Goal: Task Accomplishment & Management: Use online tool/utility

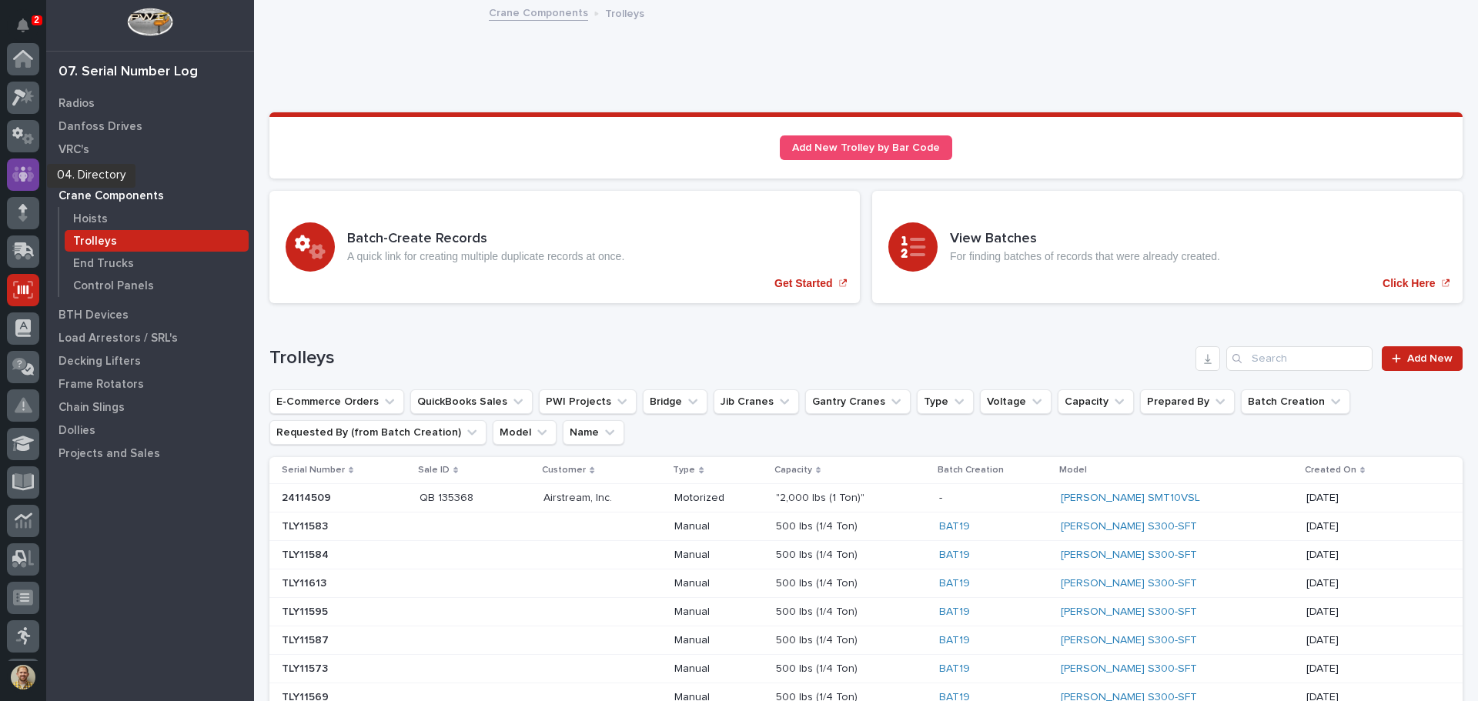
click at [32, 170] on icon at bounding box center [23, 174] width 22 height 18
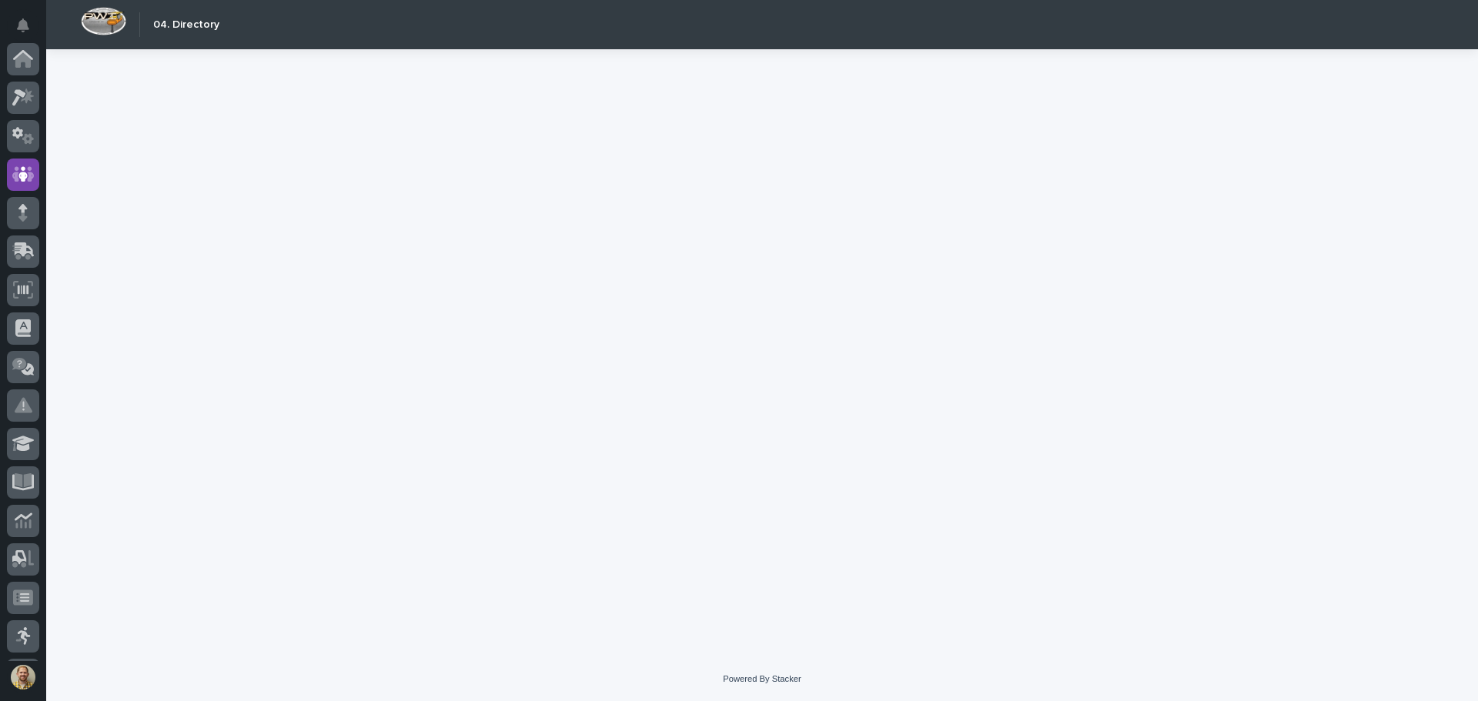
scroll to position [115, 0]
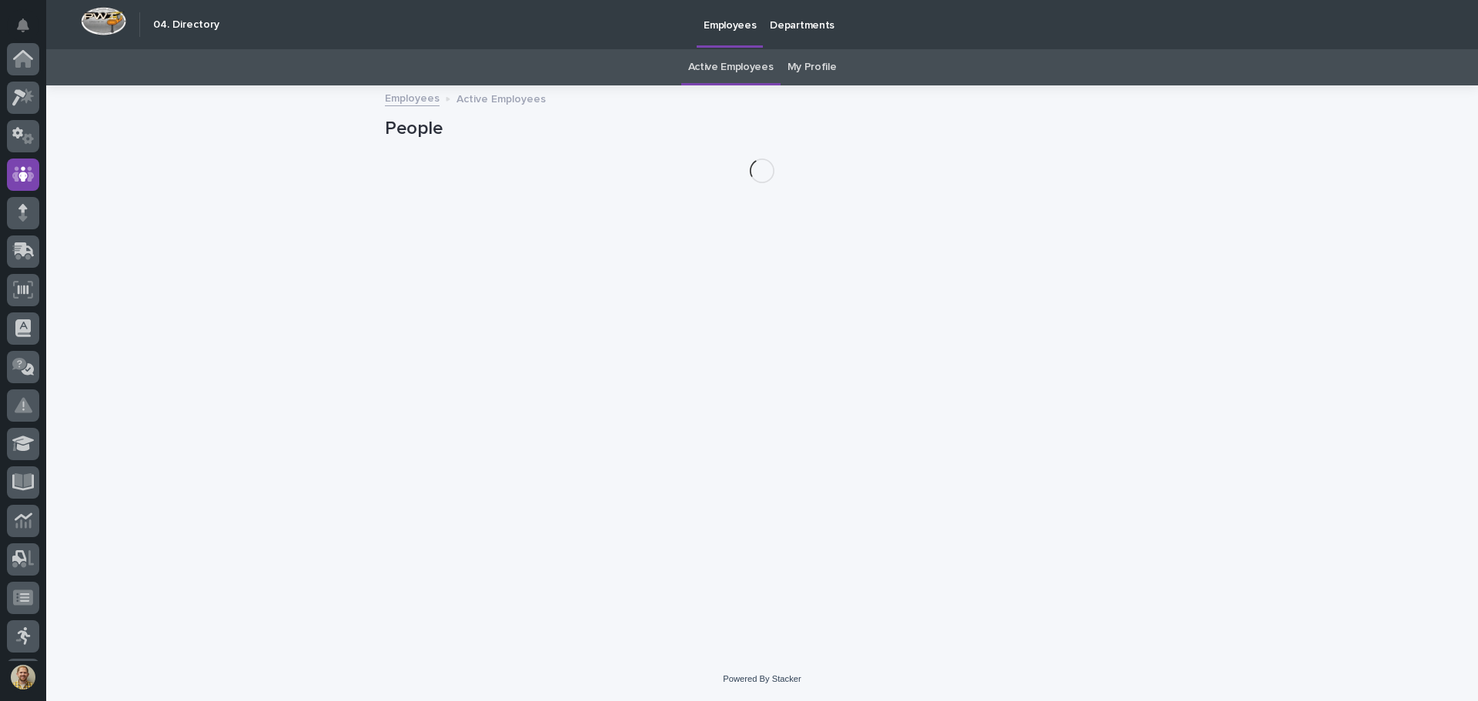
scroll to position [115, 0]
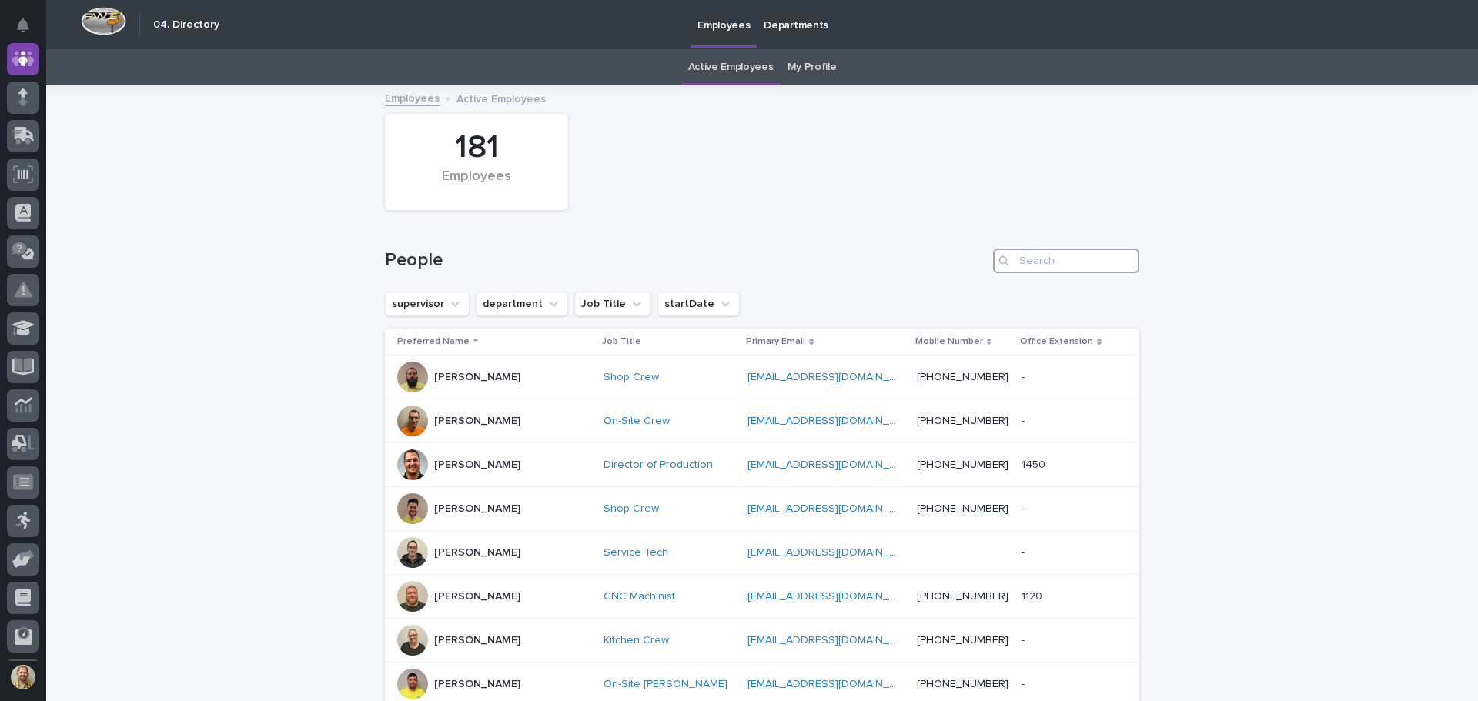
click at [1048, 258] on input "Search" at bounding box center [1066, 261] width 146 height 25
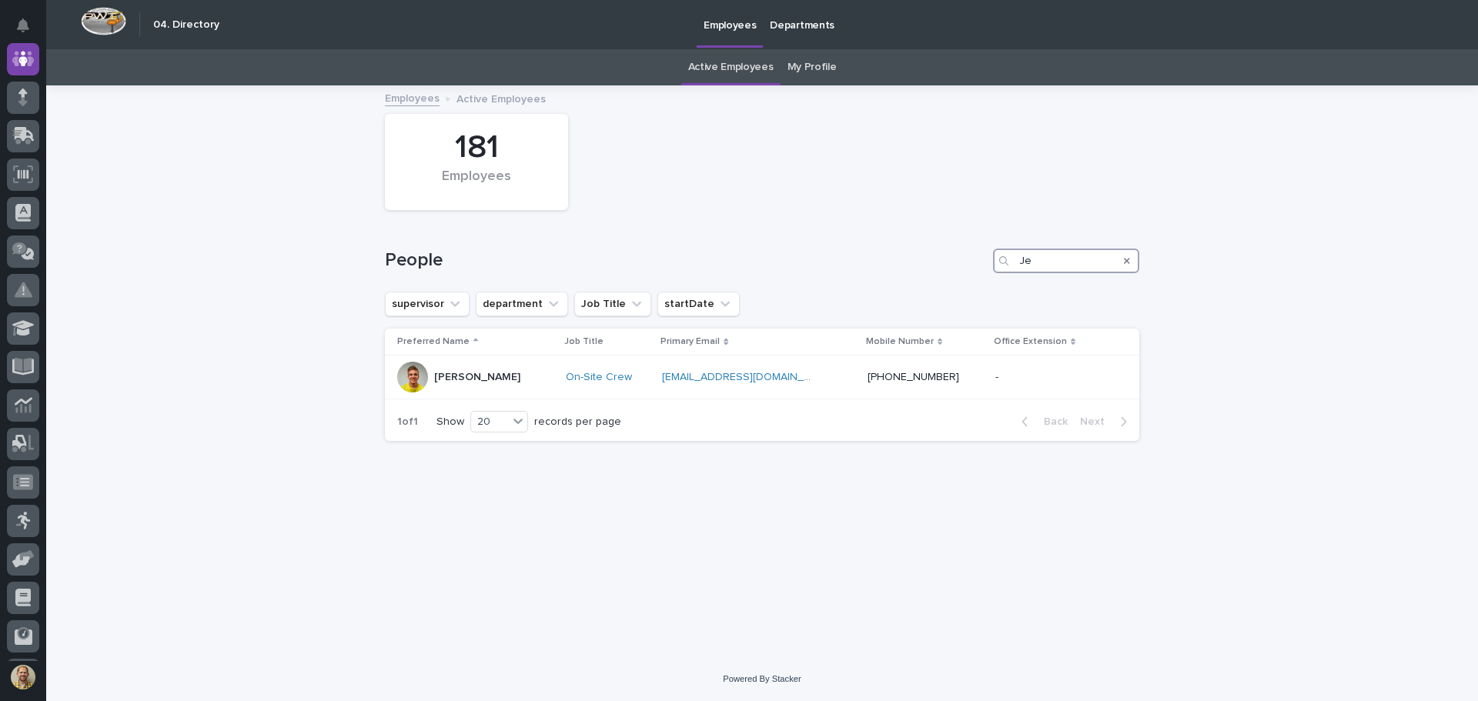
type input "J"
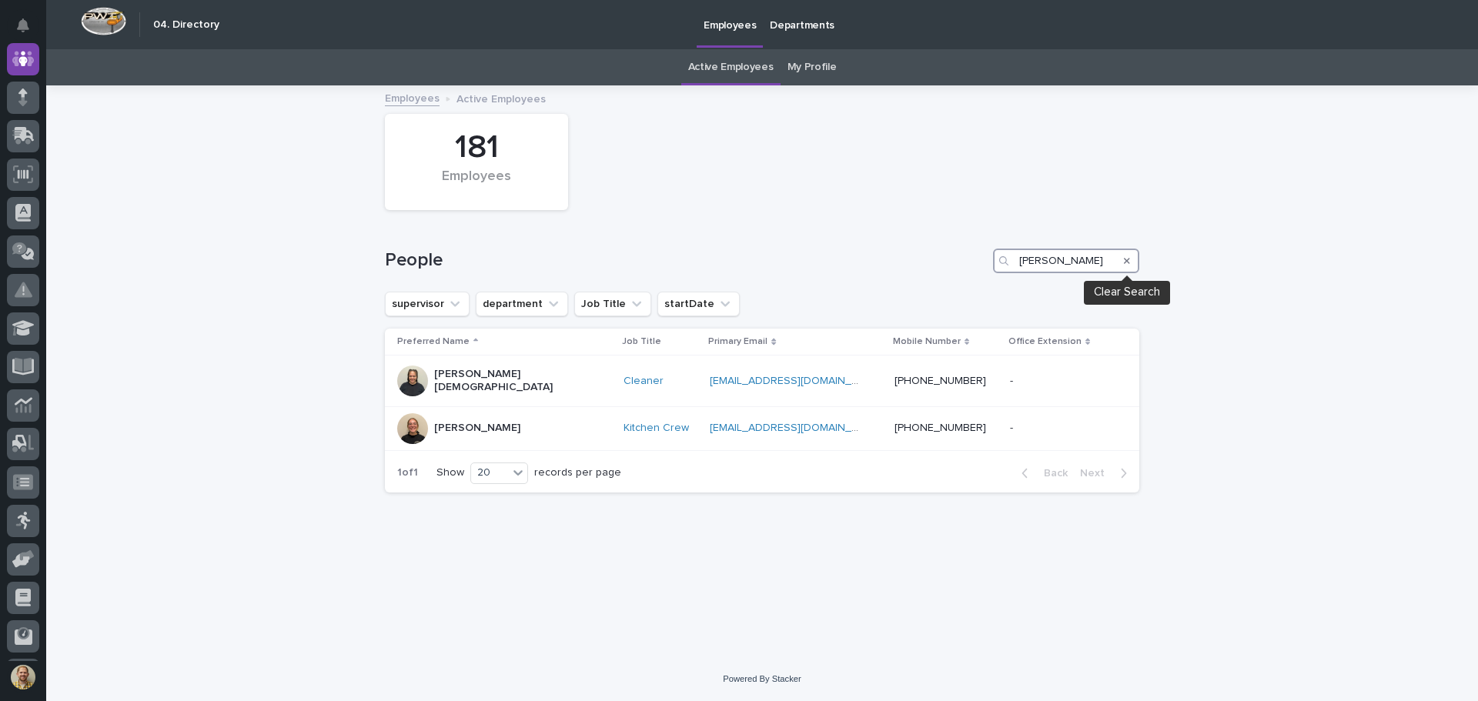
type input "kate"
click at [1128, 262] on icon "Search" at bounding box center [1127, 261] width 6 height 6
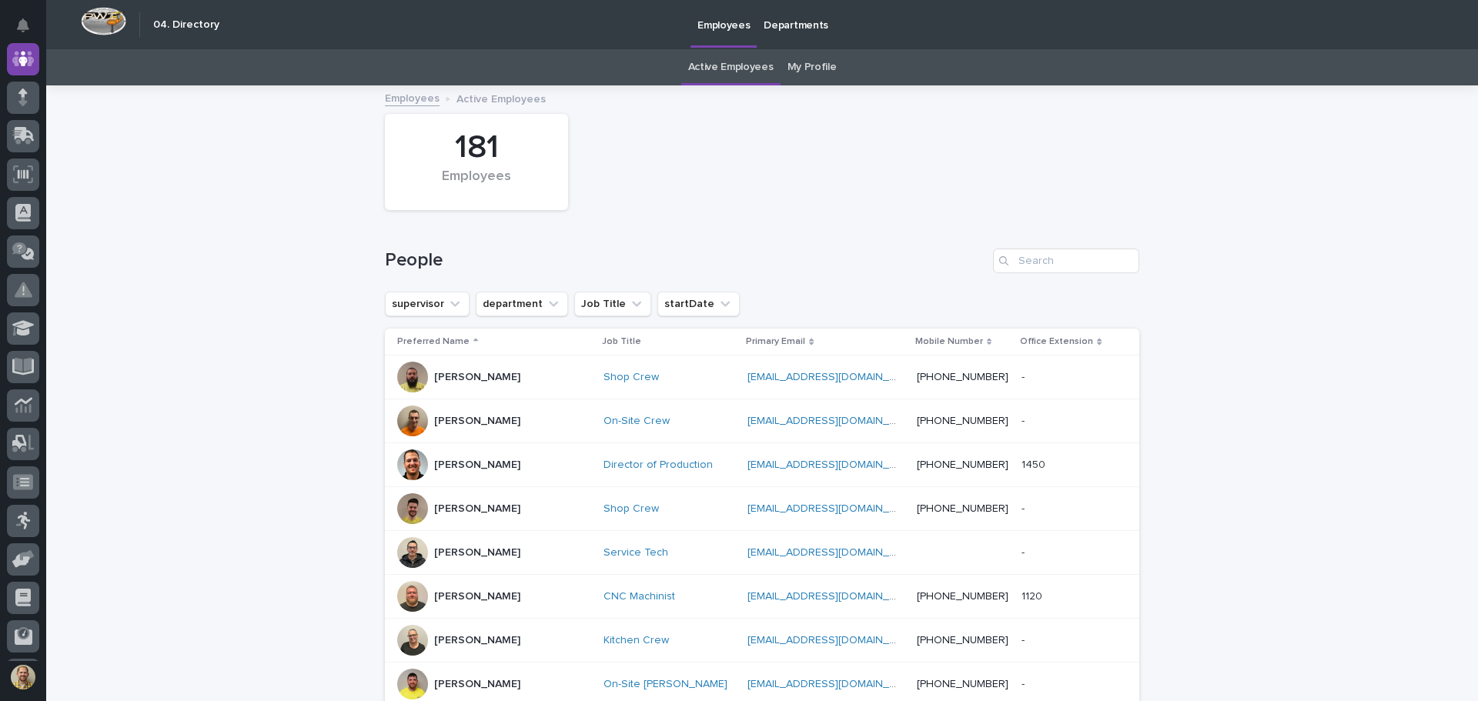
click at [807, 68] on link "My Profile" at bounding box center [811, 67] width 49 height 36
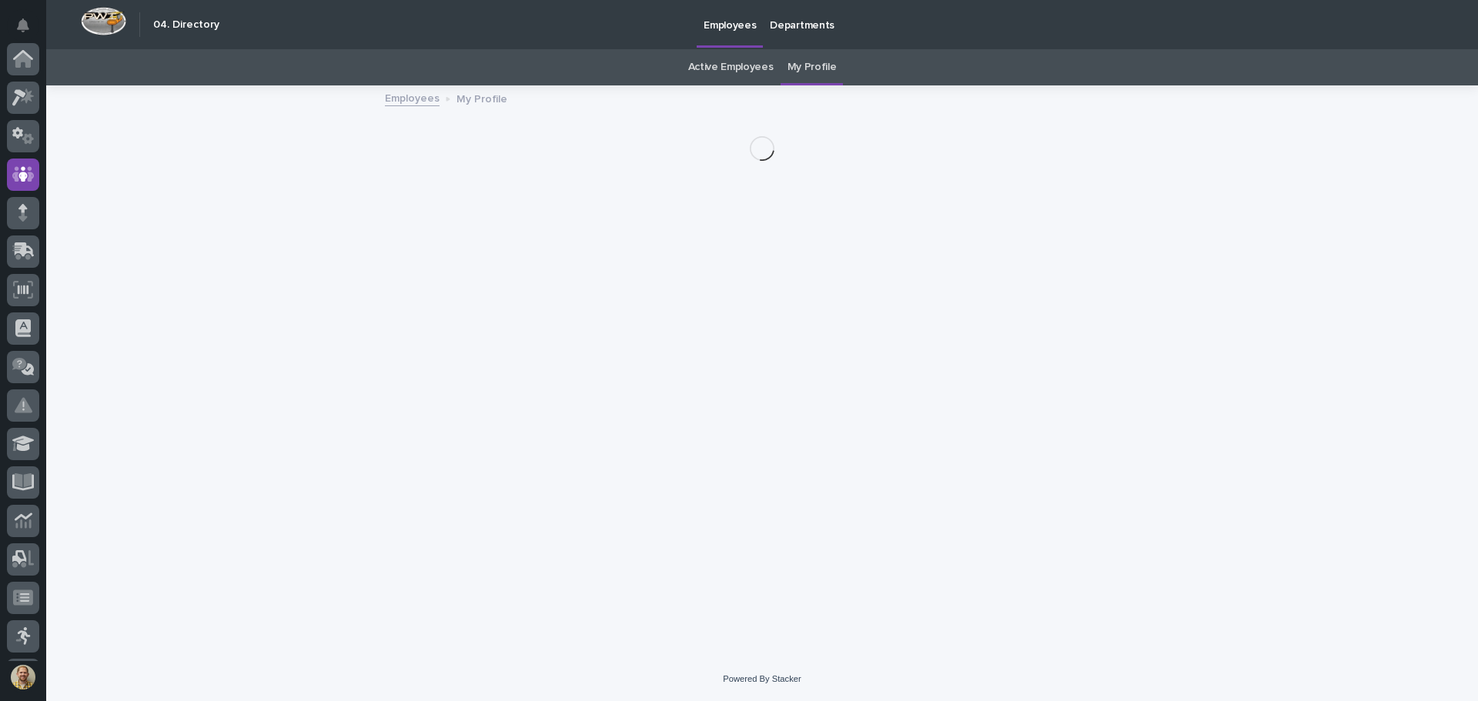
scroll to position [115, 0]
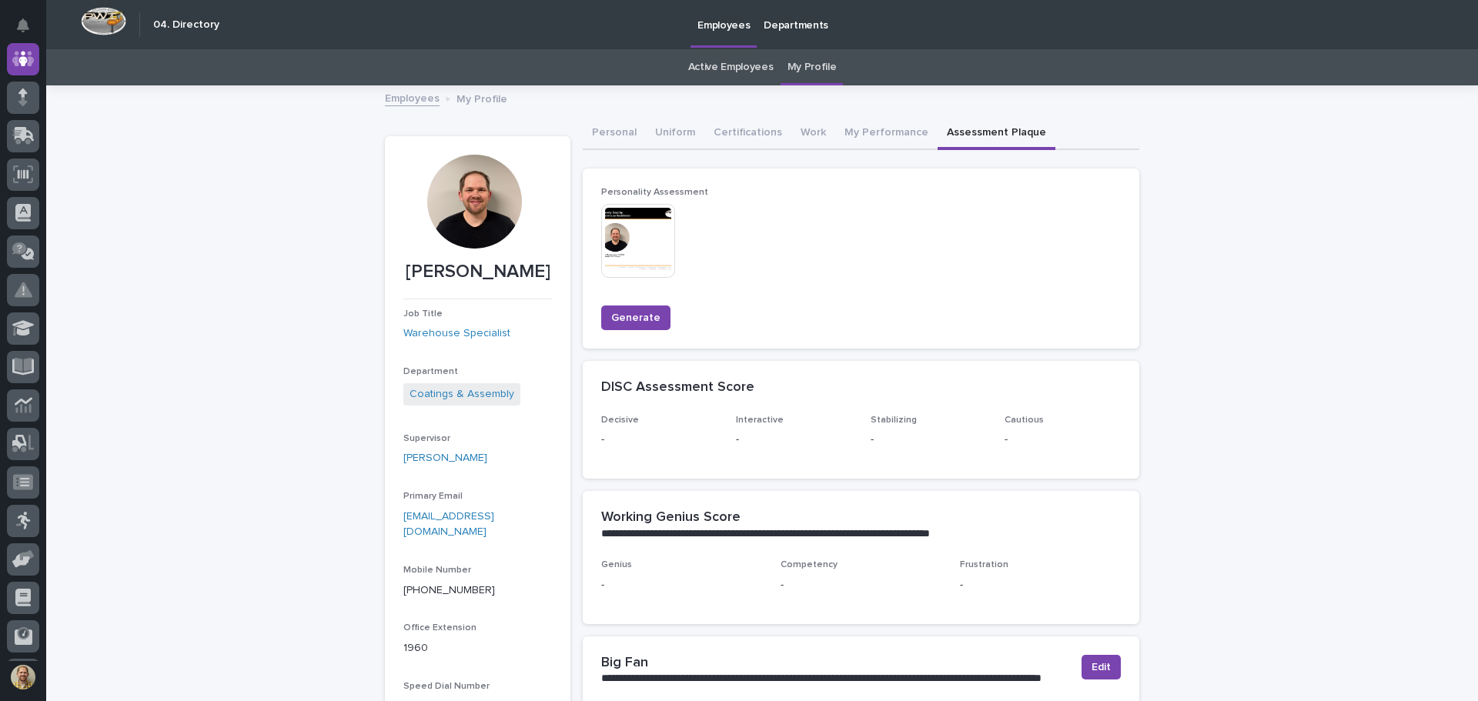
click at [958, 128] on button "Assessment Plaque" at bounding box center [996, 134] width 118 height 32
click at [884, 130] on button "My Performance" at bounding box center [886, 134] width 102 height 32
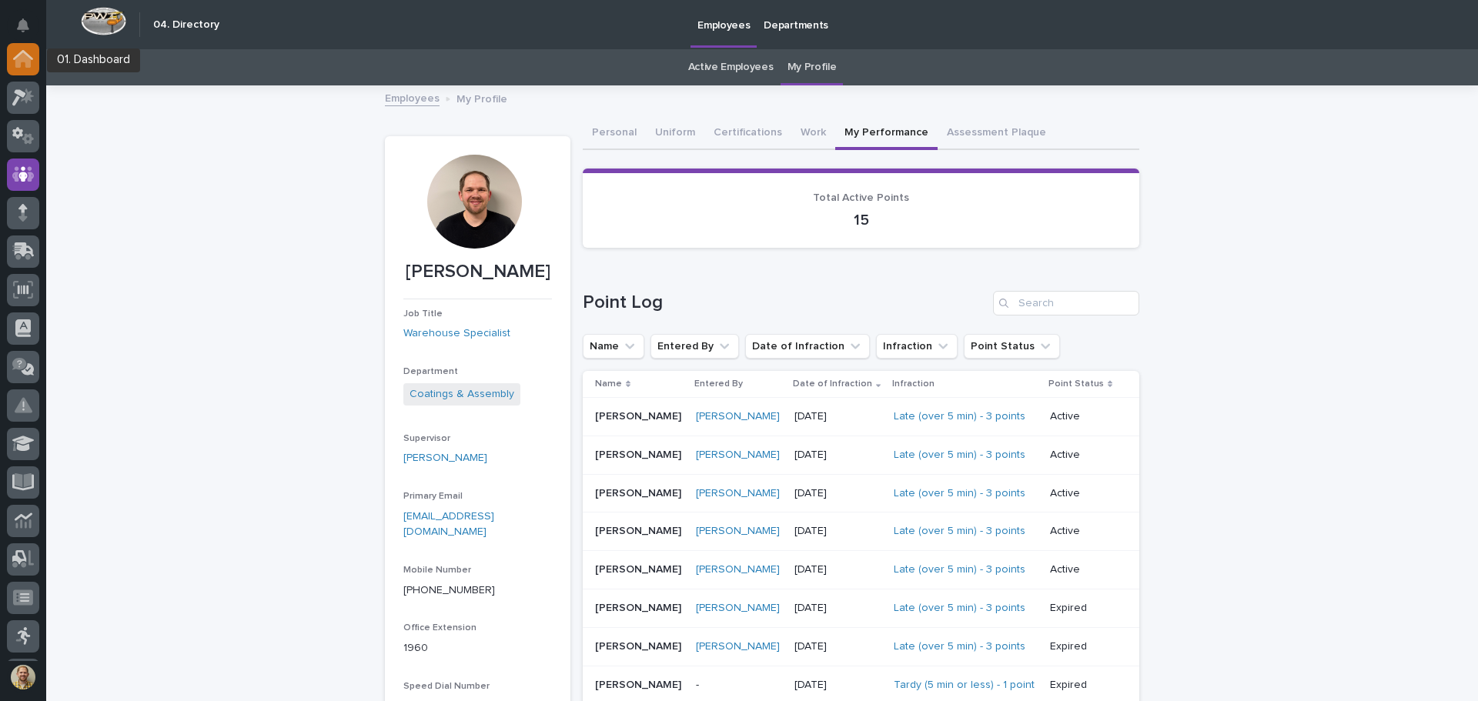
click at [22, 58] on icon at bounding box center [22, 59] width 15 height 15
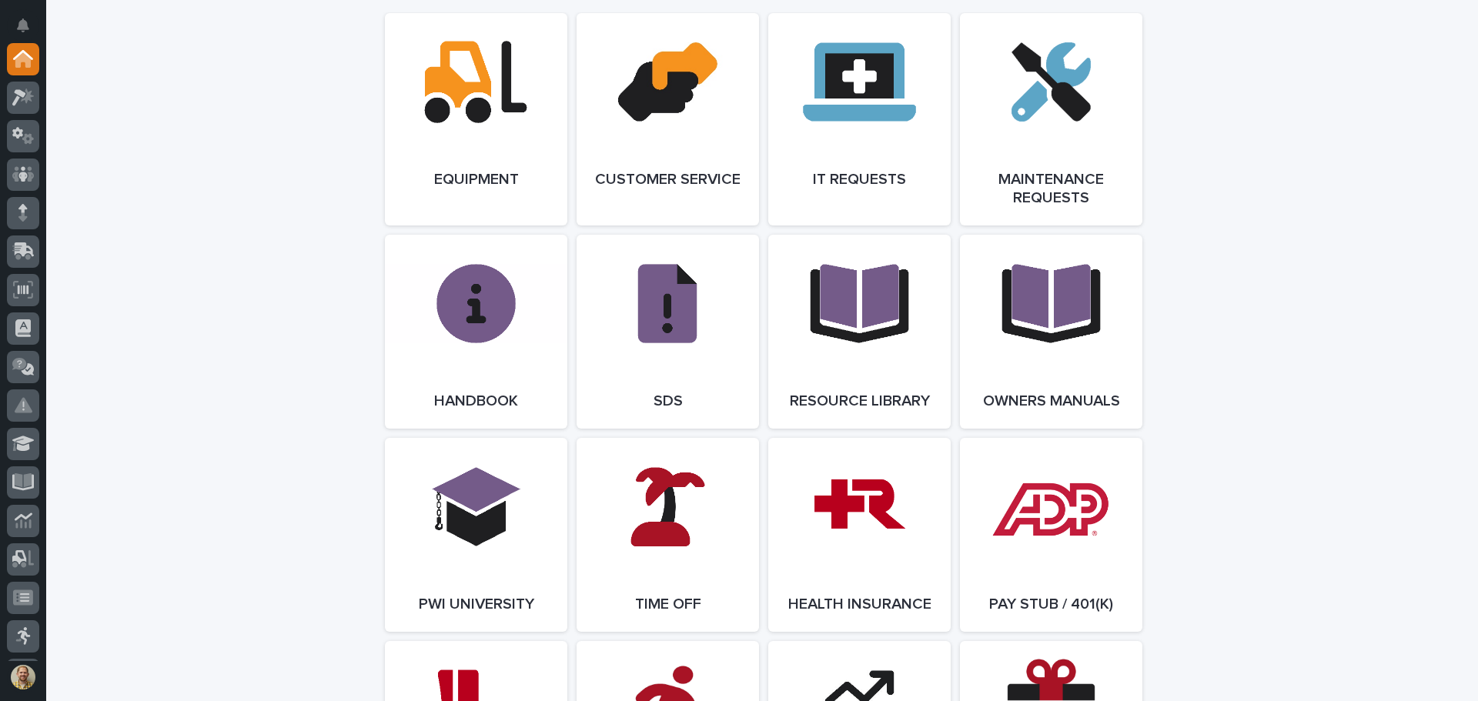
scroll to position [1770, 0]
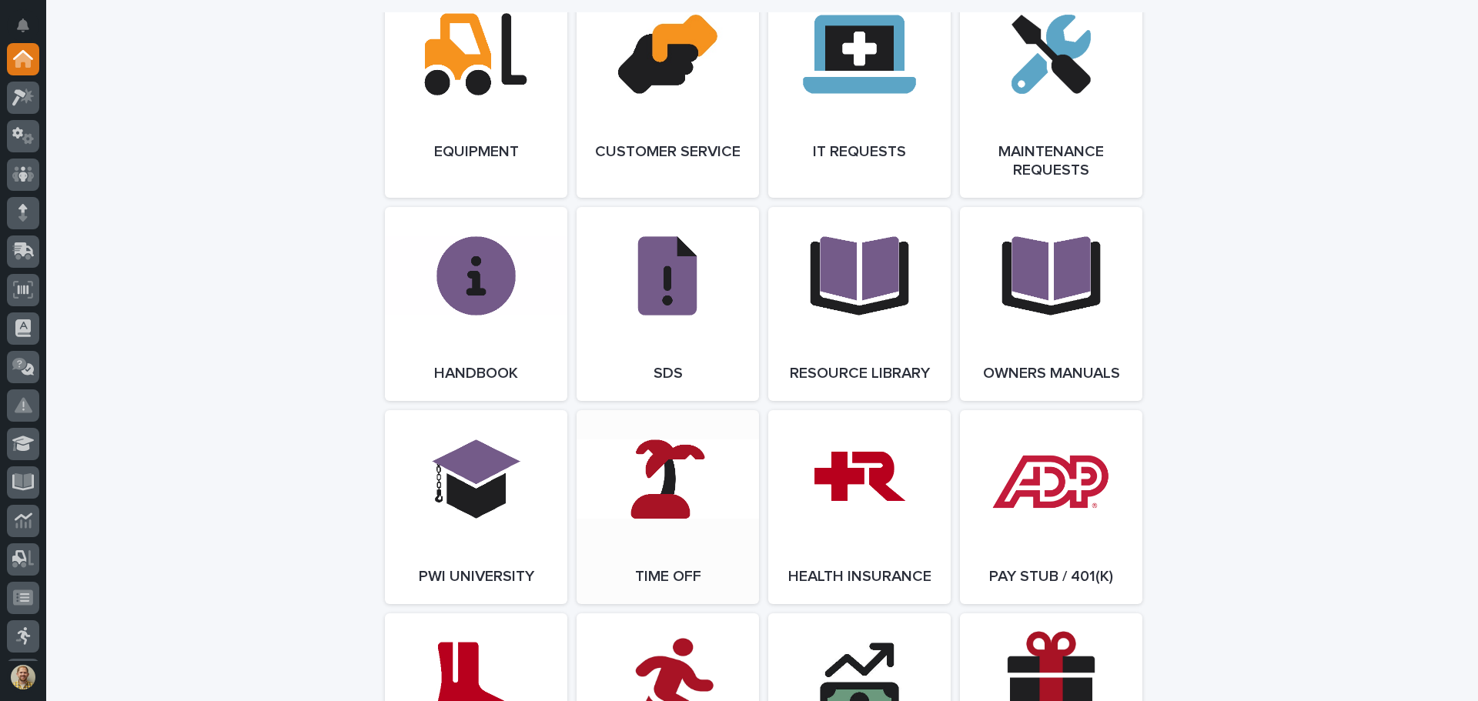
click at [637, 473] on link "Open Link" at bounding box center [667, 507] width 182 height 194
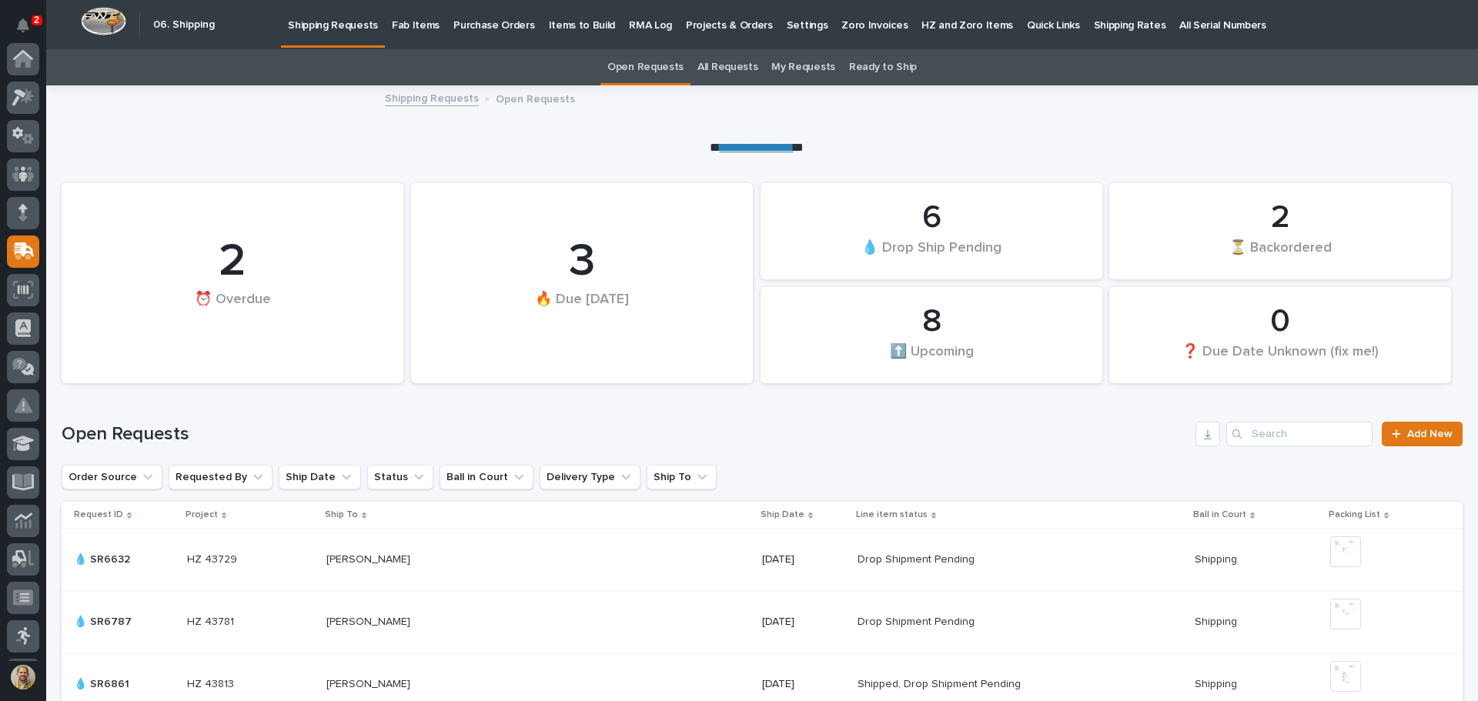
scroll to position [190, 0]
click at [279, 149] on div "**********" at bounding box center [756, 145] width 1420 height 24
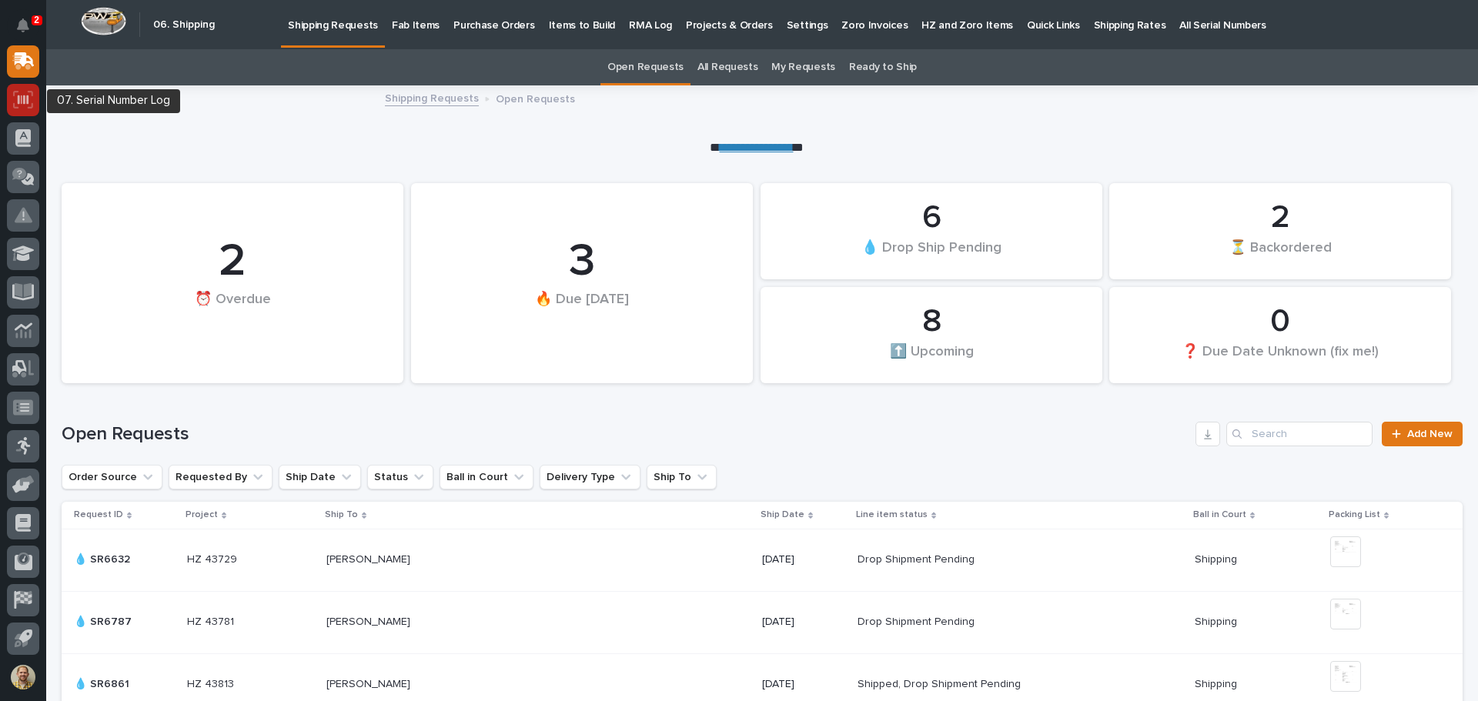
click at [24, 93] on icon at bounding box center [23, 100] width 20 height 18
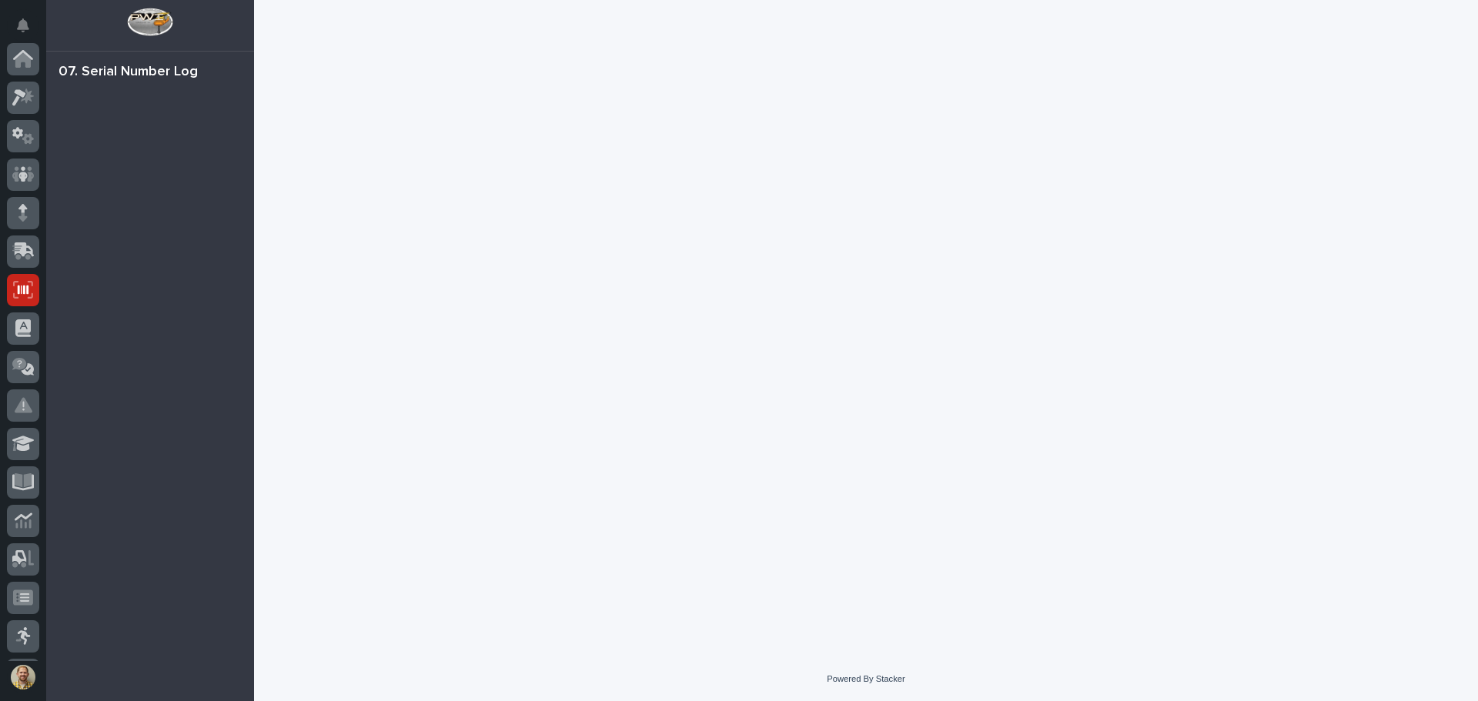
scroll to position [190, 0]
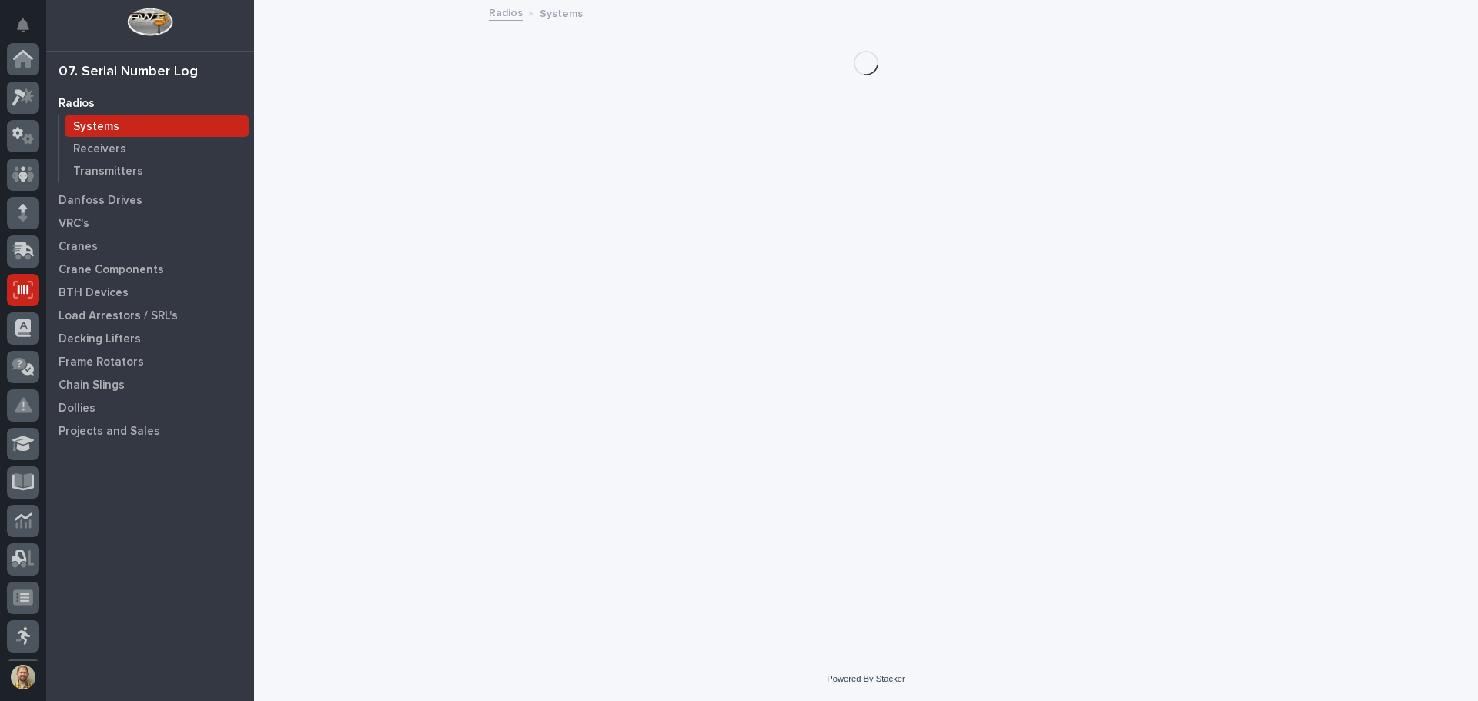
scroll to position [190, 0]
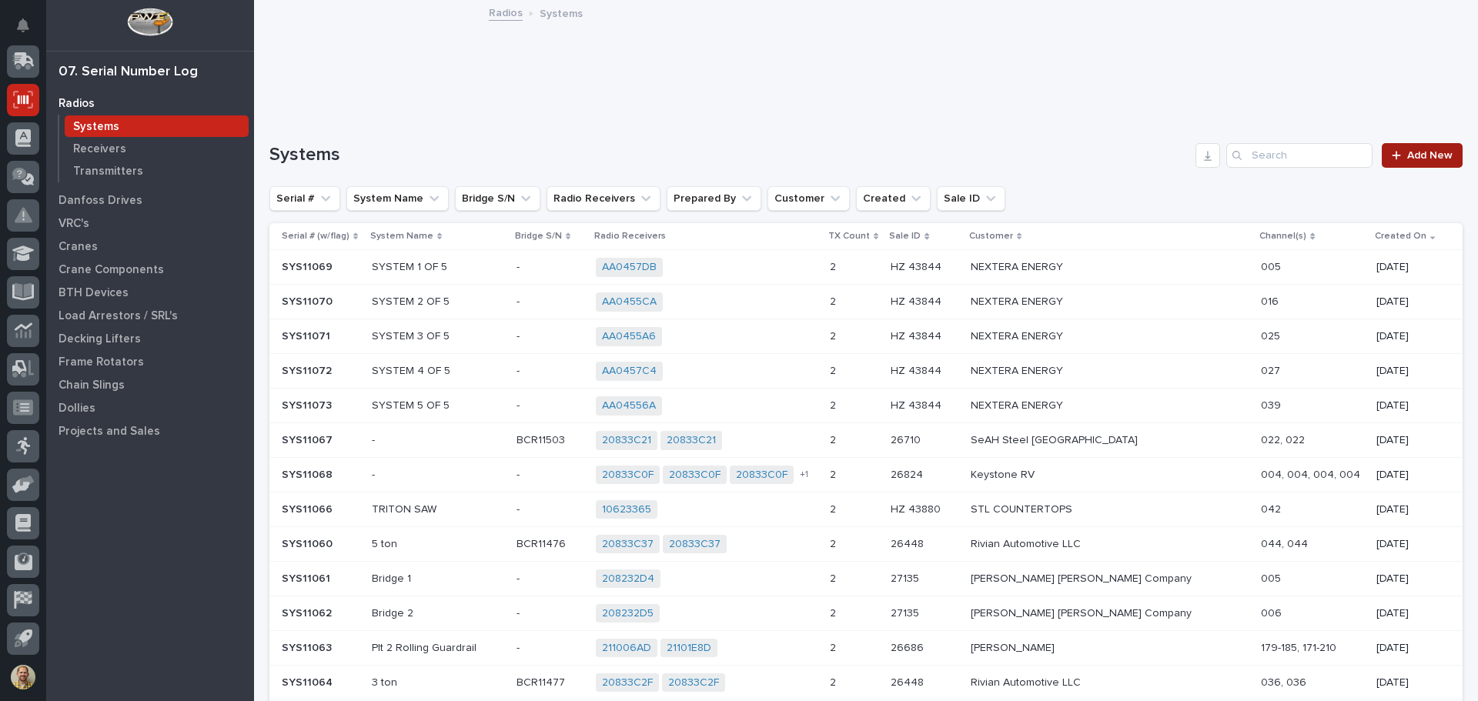
click at [1407, 159] on span "Add New" at bounding box center [1429, 155] width 45 height 11
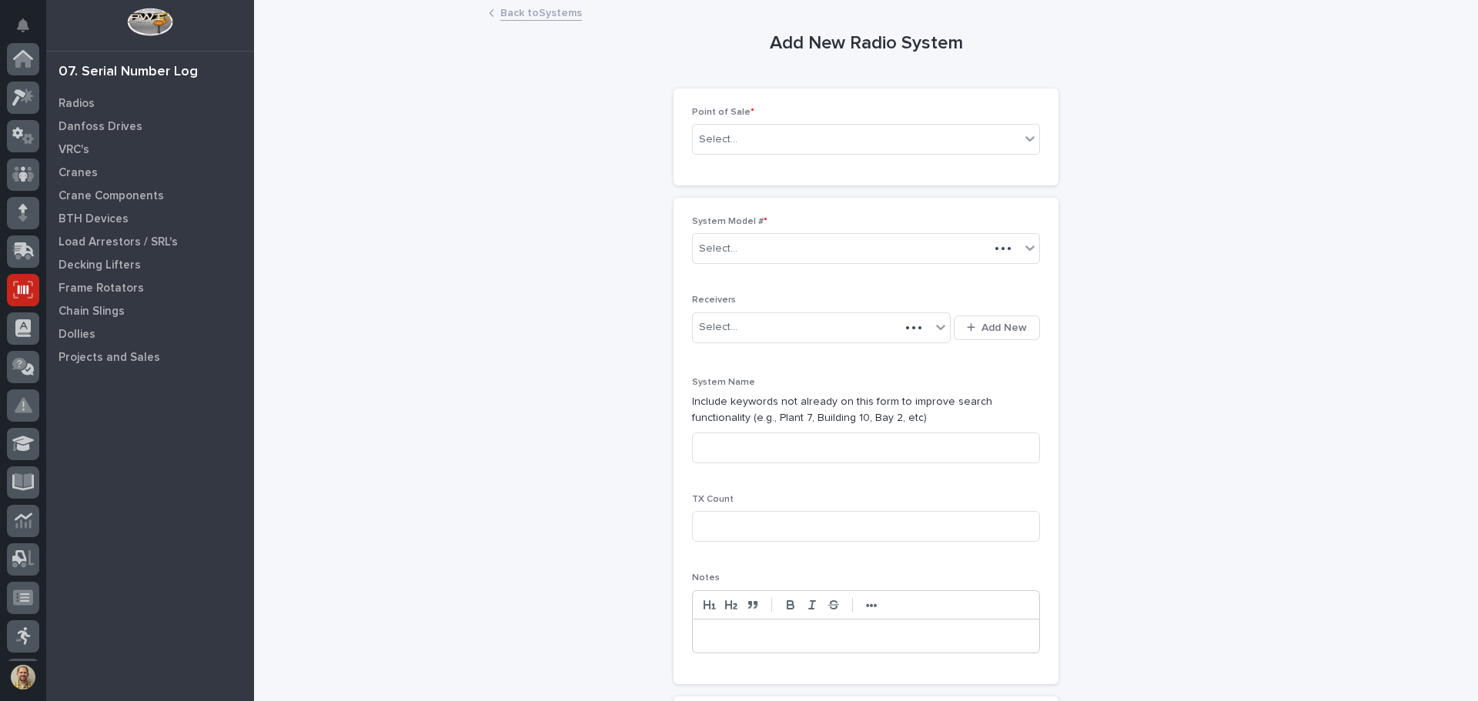
scroll to position [190, 0]
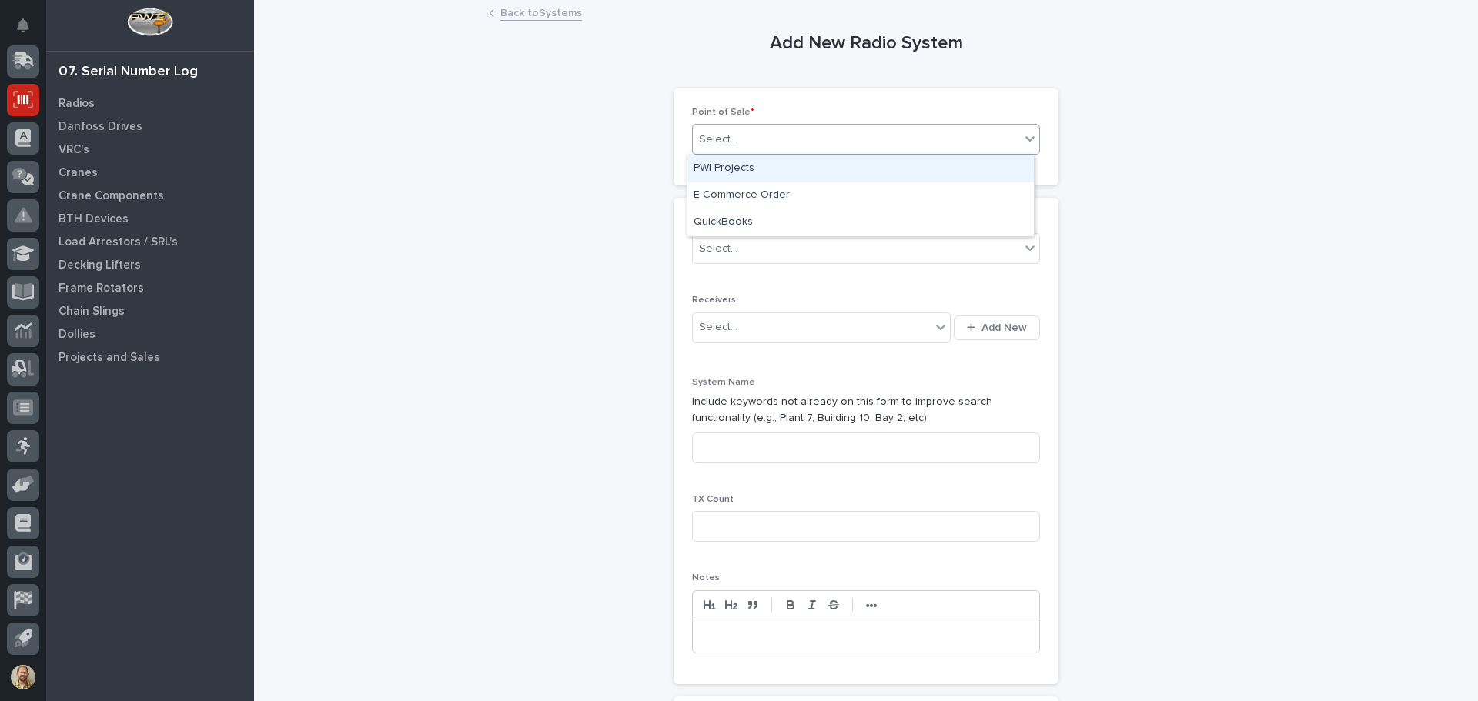
click at [770, 137] on div "Select..." at bounding box center [856, 139] width 327 height 25
click at [748, 171] on div "PWI Projects" at bounding box center [860, 168] width 346 height 27
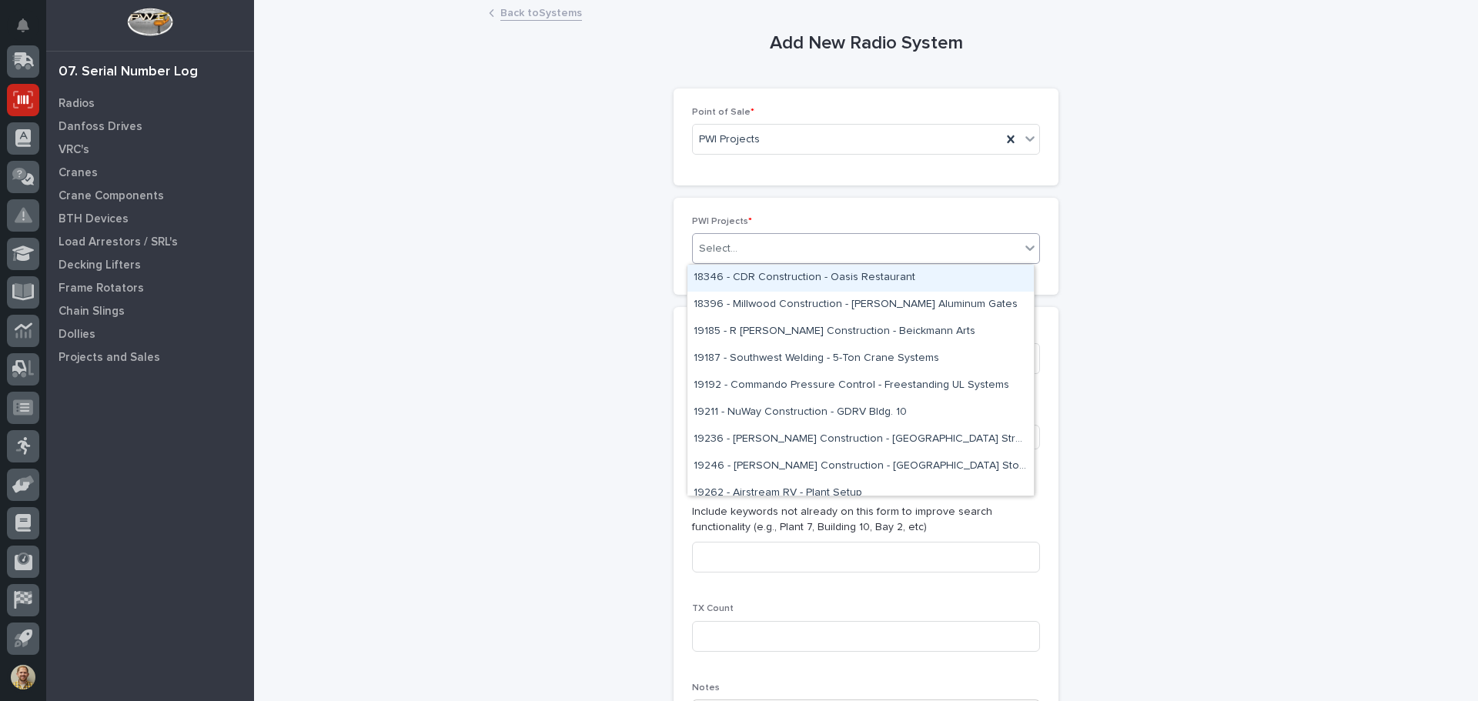
click at [730, 247] on div "Select..." at bounding box center [856, 248] width 327 height 25
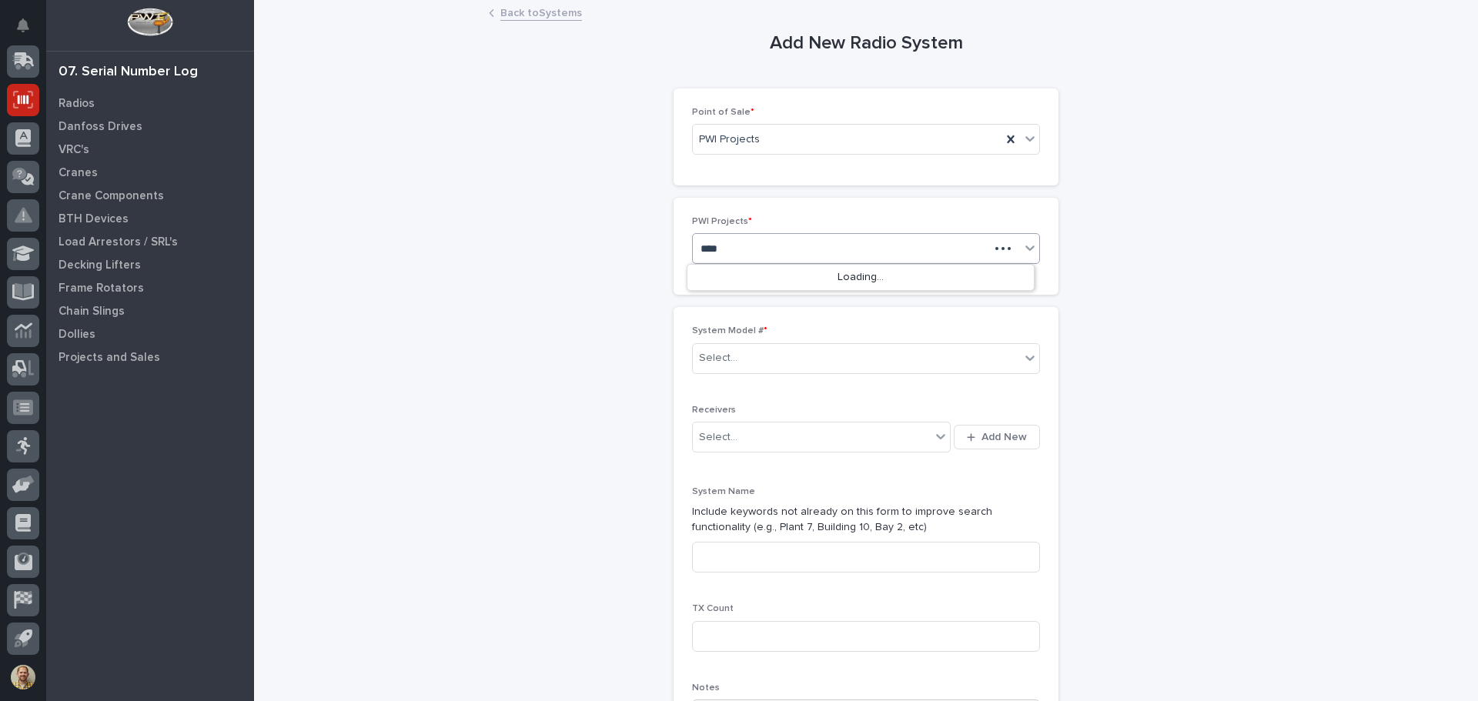
type input "*****"
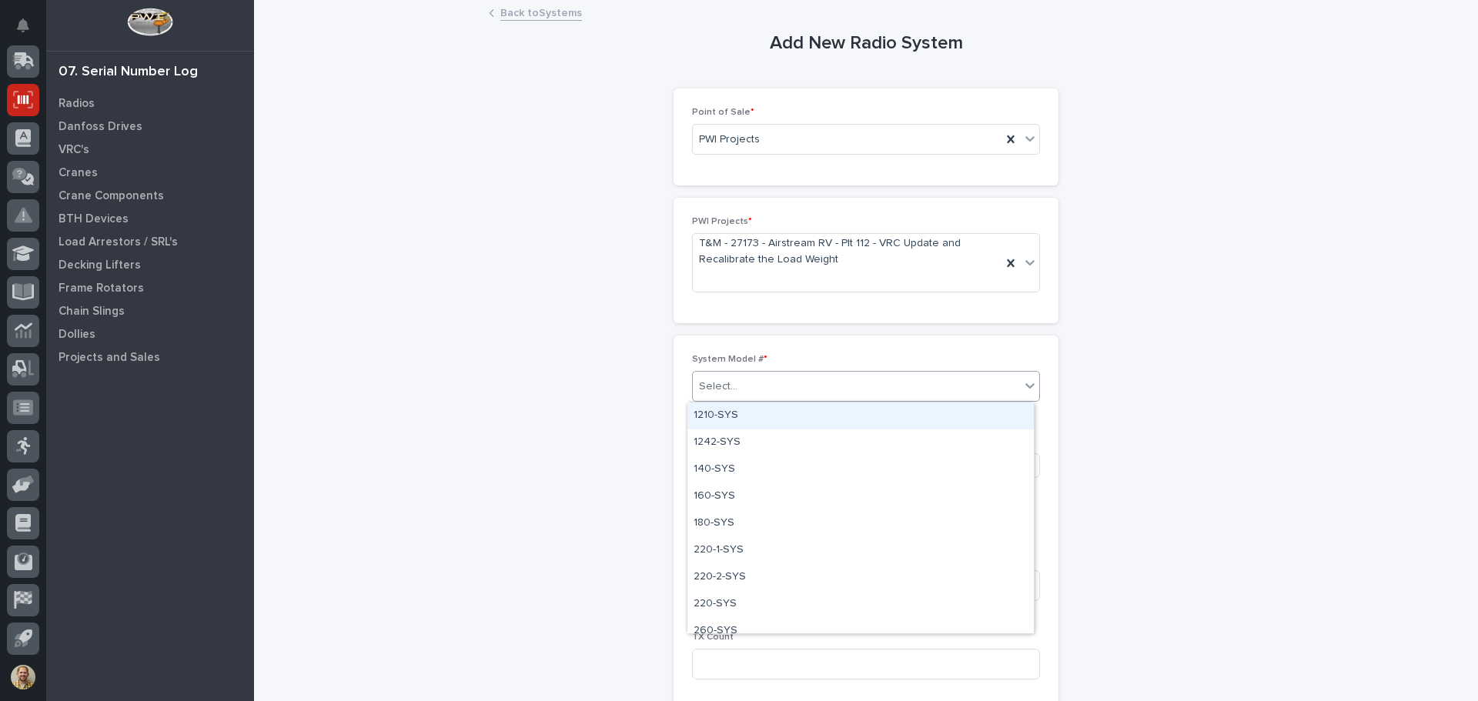
click at [753, 387] on div "Select..." at bounding box center [856, 386] width 327 height 25
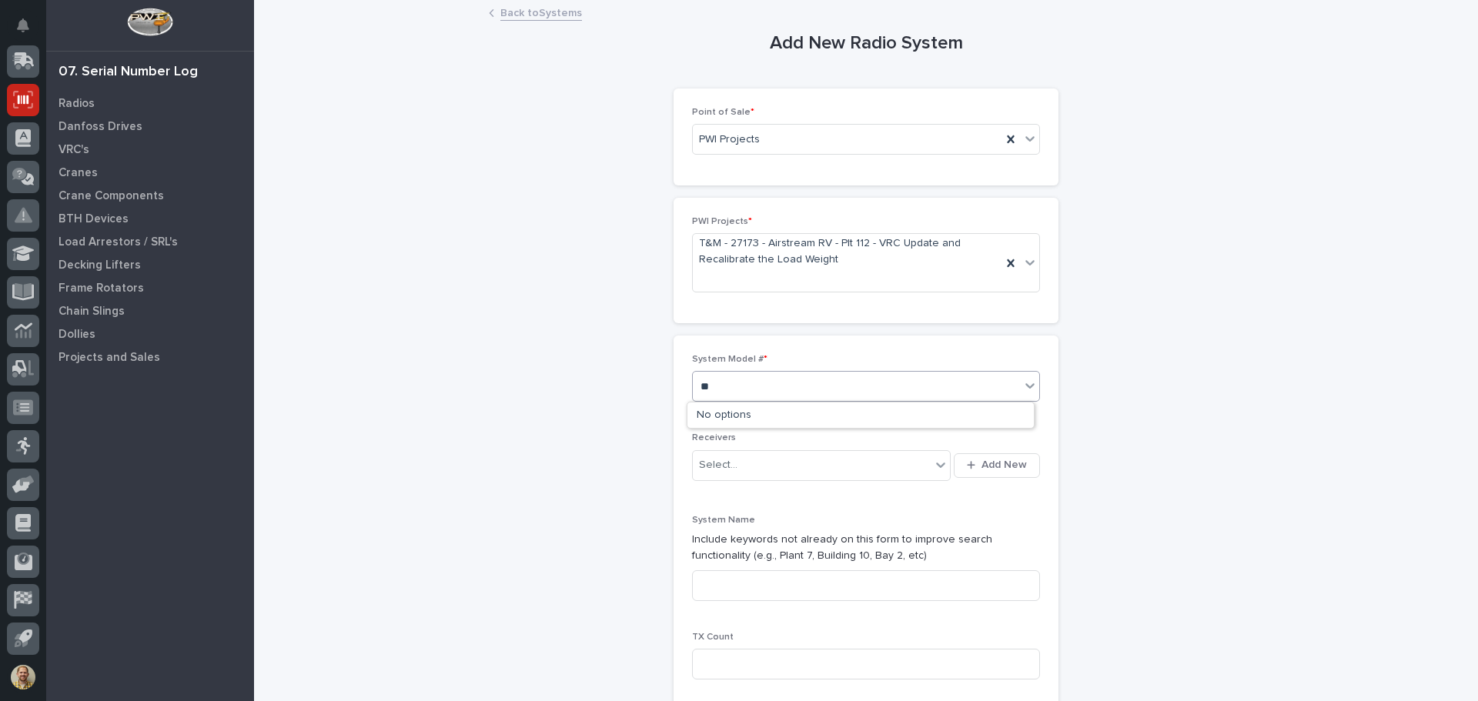
type input "*"
click at [95, 239] on p "Load Arrestors / SRL's" at bounding box center [117, 243] width 119 height 14
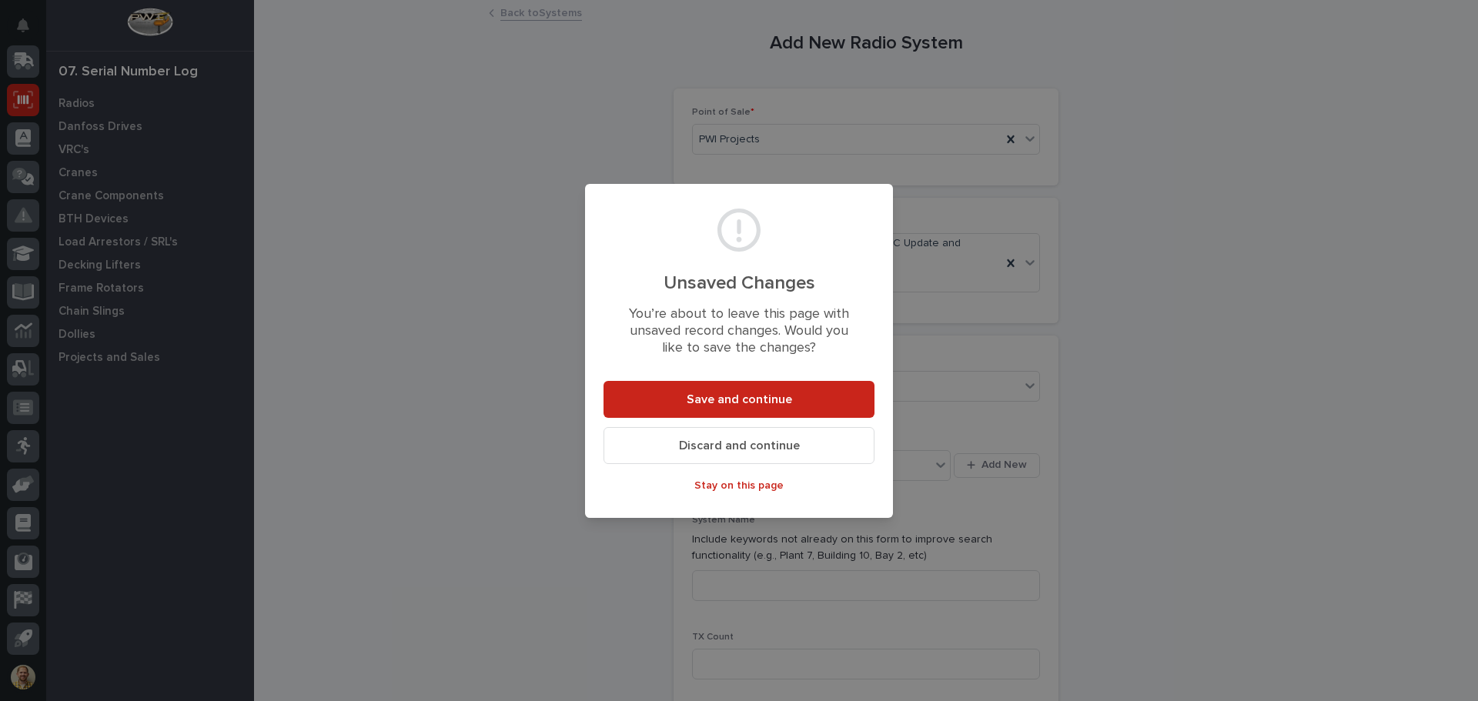
click at [695, 445] on span "Discard and continue" at bounding box center [739, 446] width 121 height 16
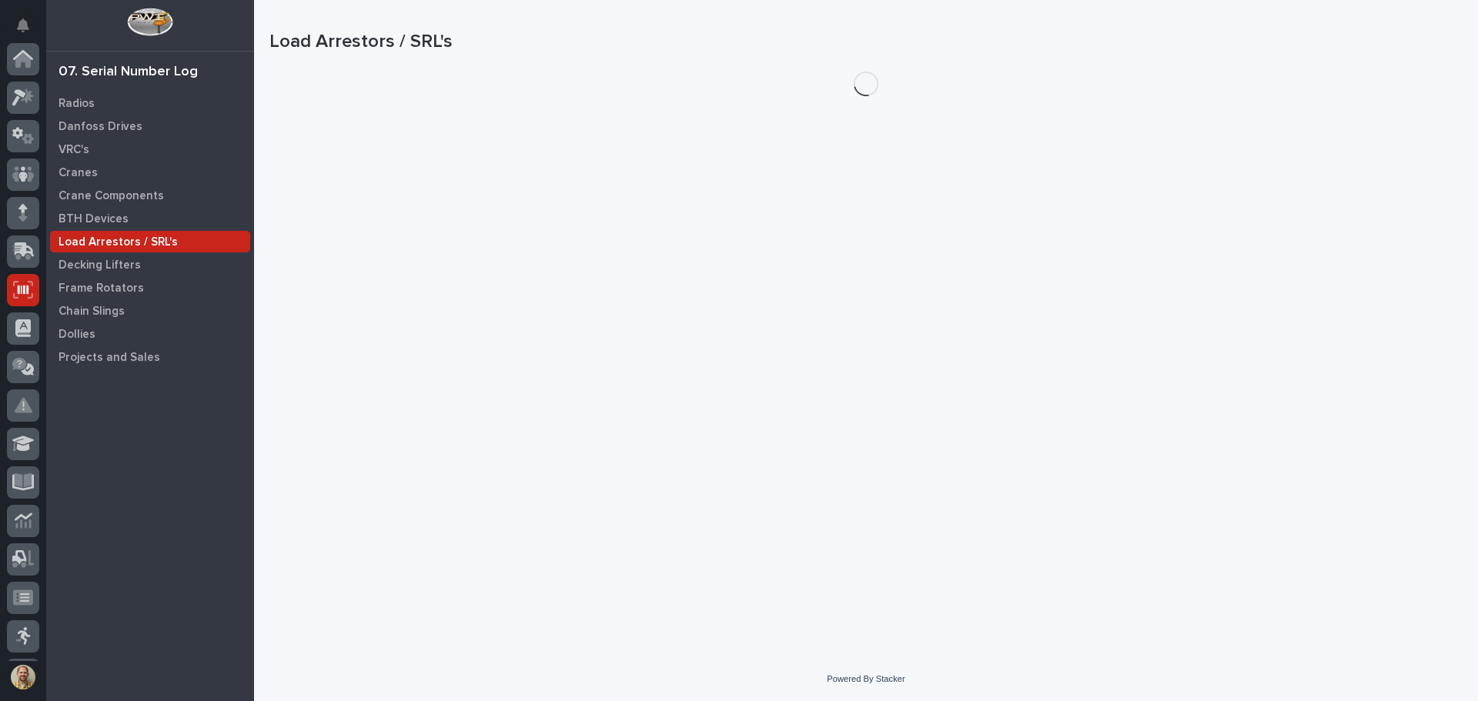
scroll to position [190, 0]
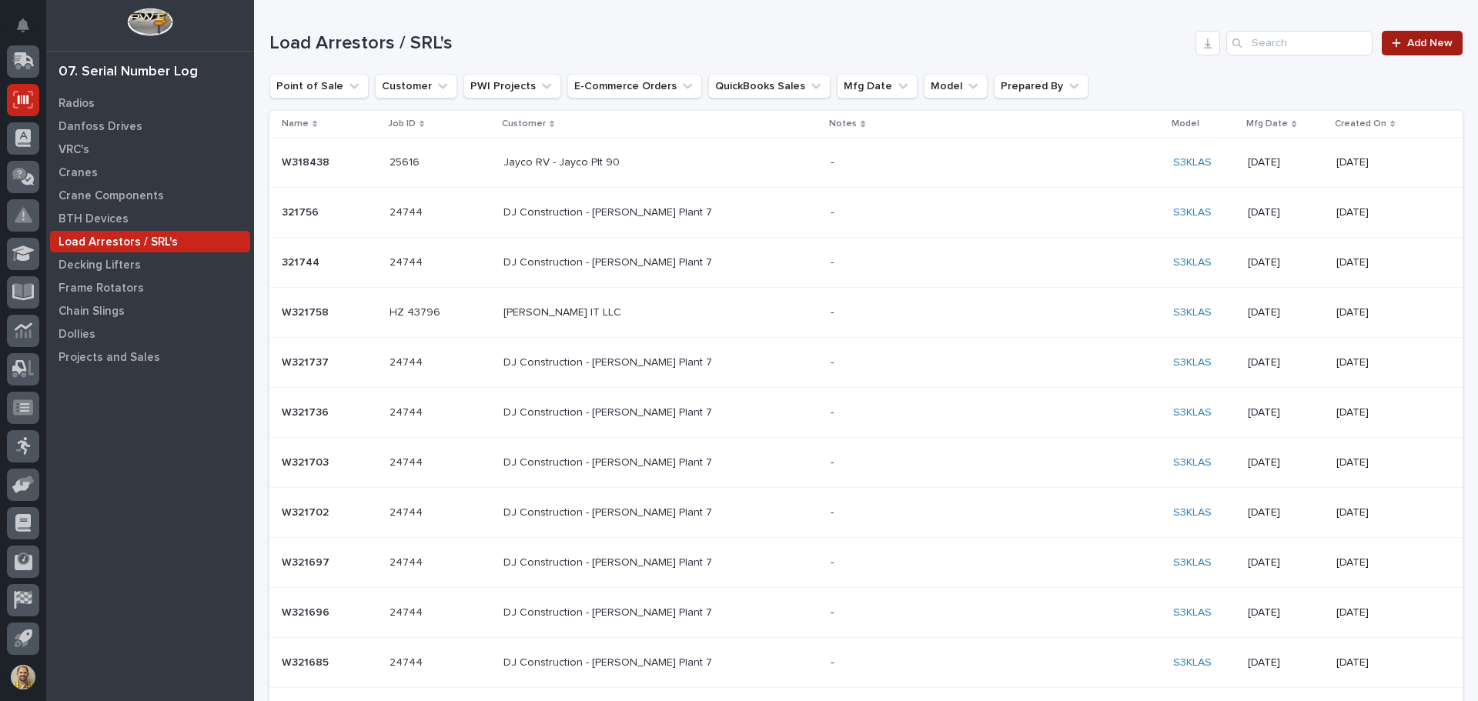
click at [1407, 47] on span "Add New" at bounding box center [1429, 43] width 45 height 11
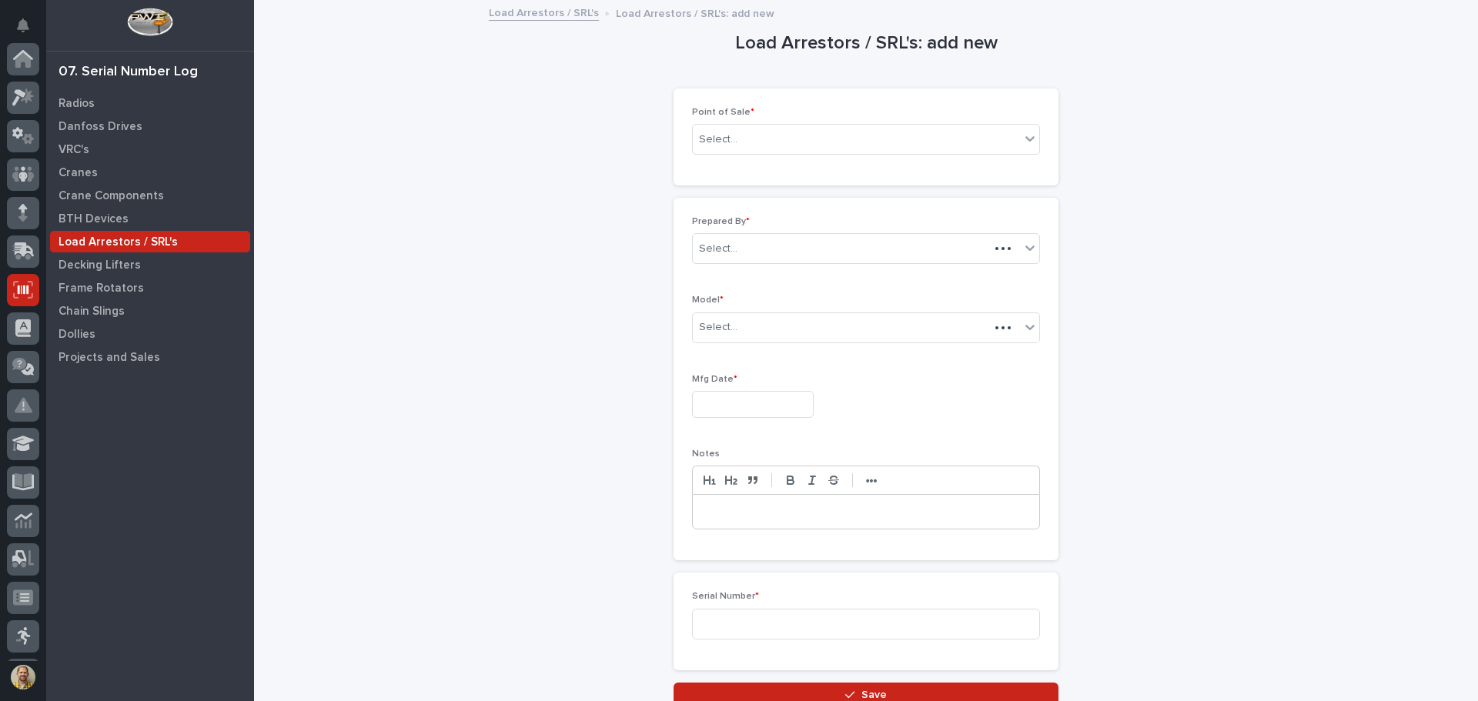
scroll to position [190, 0]
click at [737, 155] on div "Point of Sale * Select..." at bounding box center [866, 137] width 348 height 60
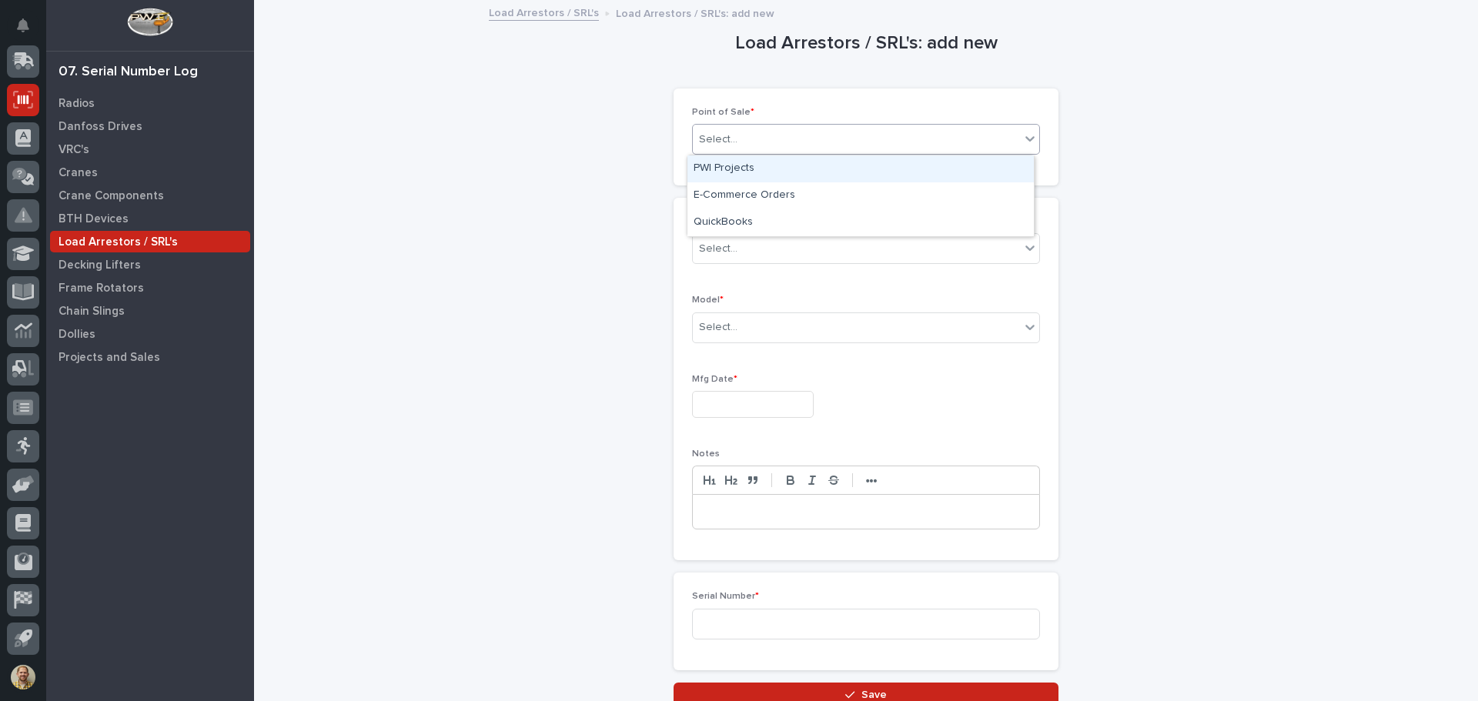
click at [746, 124] on div "Select..." at bounding box center [866, 139] width 348 height 31
click at [738, 165] on div "PWI Projects" at bounding box center [860, 168] width 346 height 27
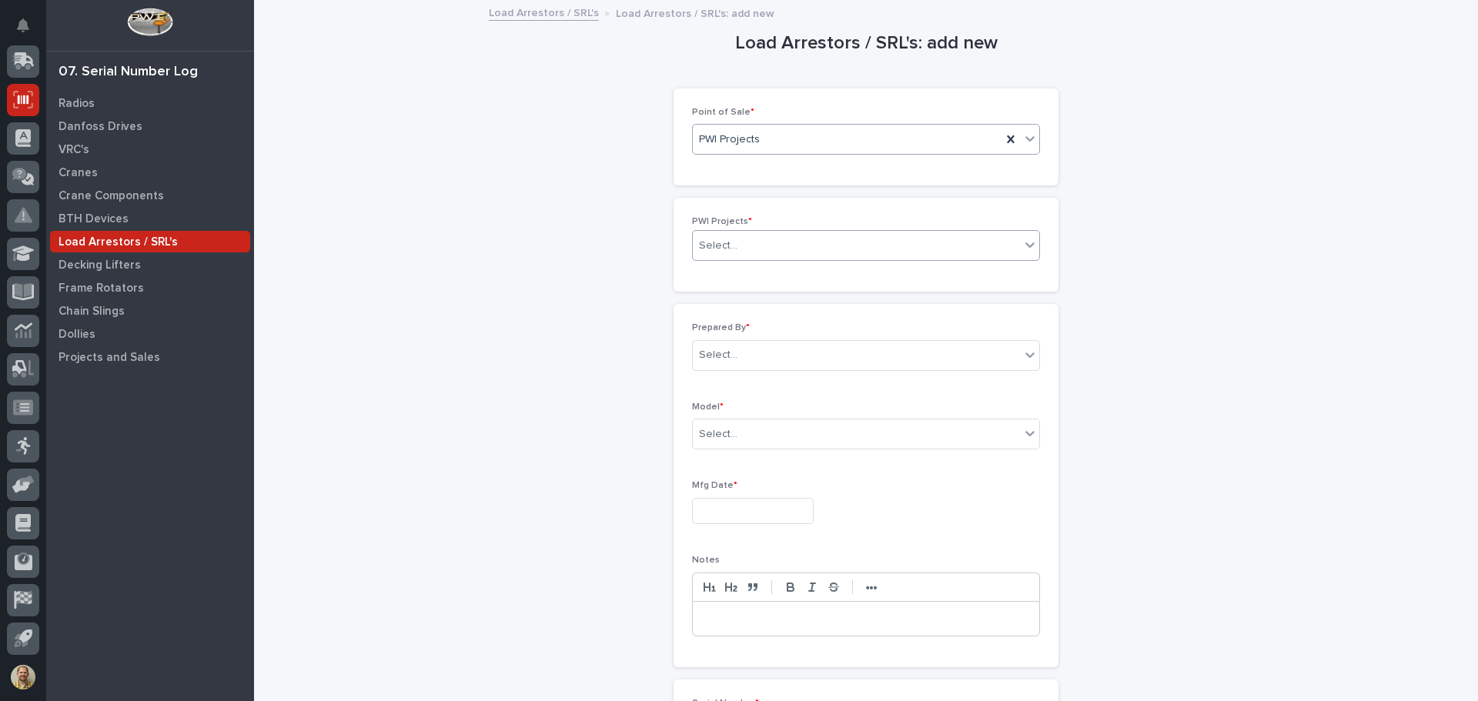
click at [749, 246] on div "Select..." at bounding box center [856, 245] width 327 height 25
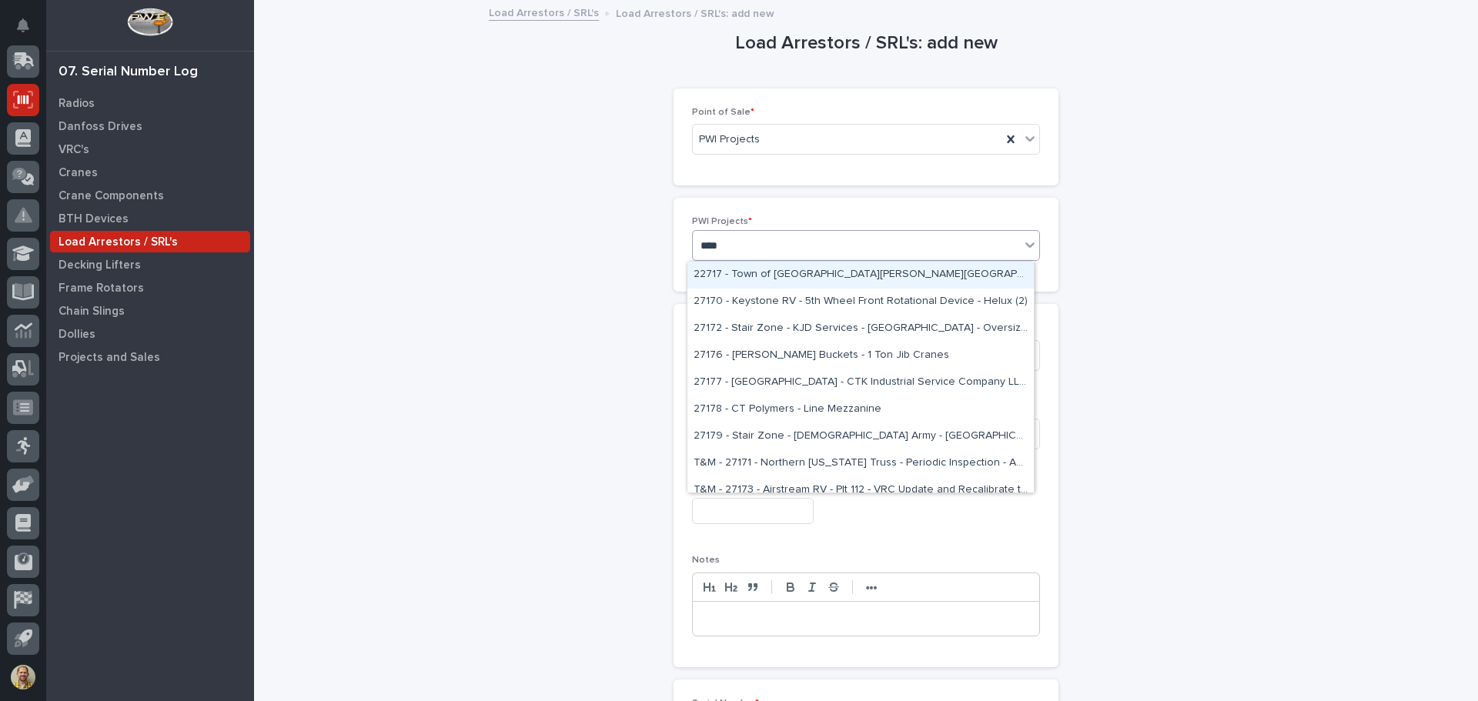
type input "*****"
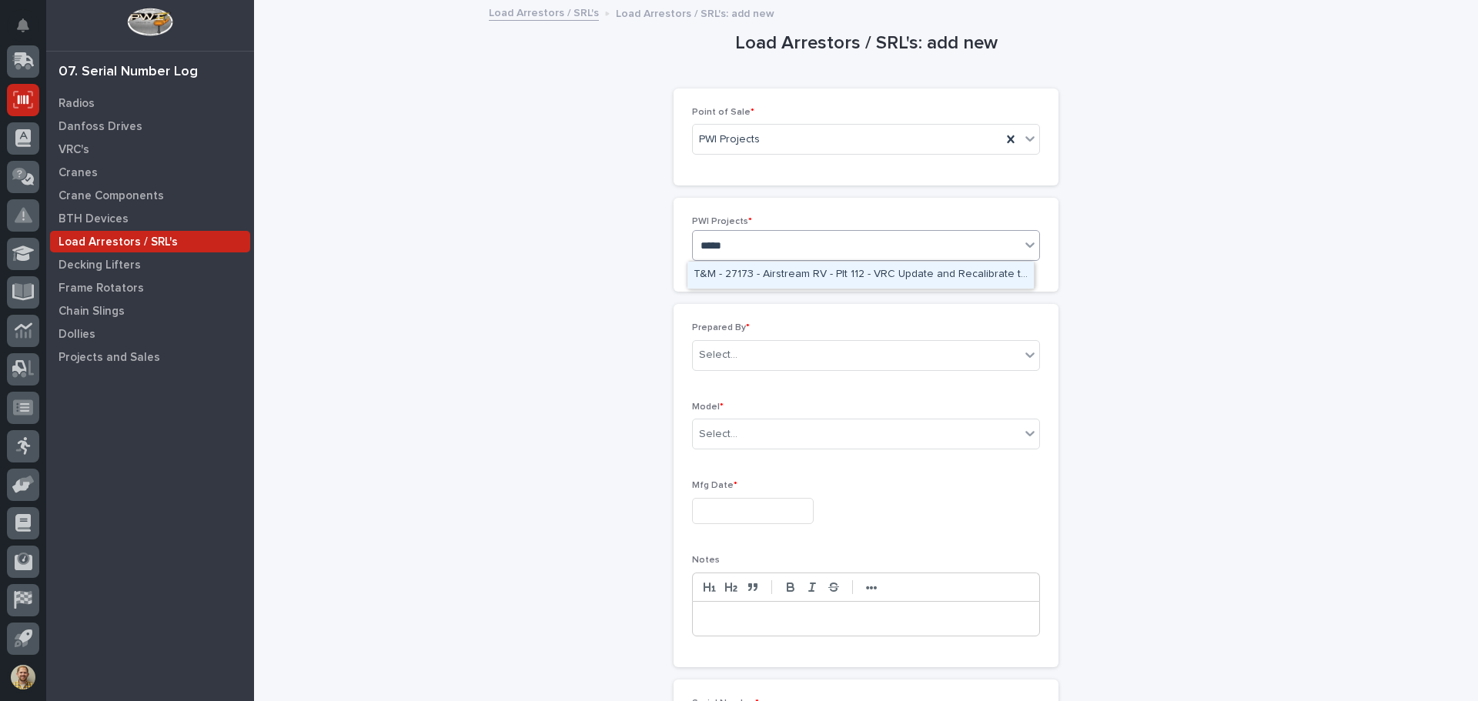
click at [778, 277] on div "T&M - 27173 - Airstream RV - Plt 112 - VRC Update and Recalibrate the Load Weig…" at bounding box center [860, 275] width 346 height 27
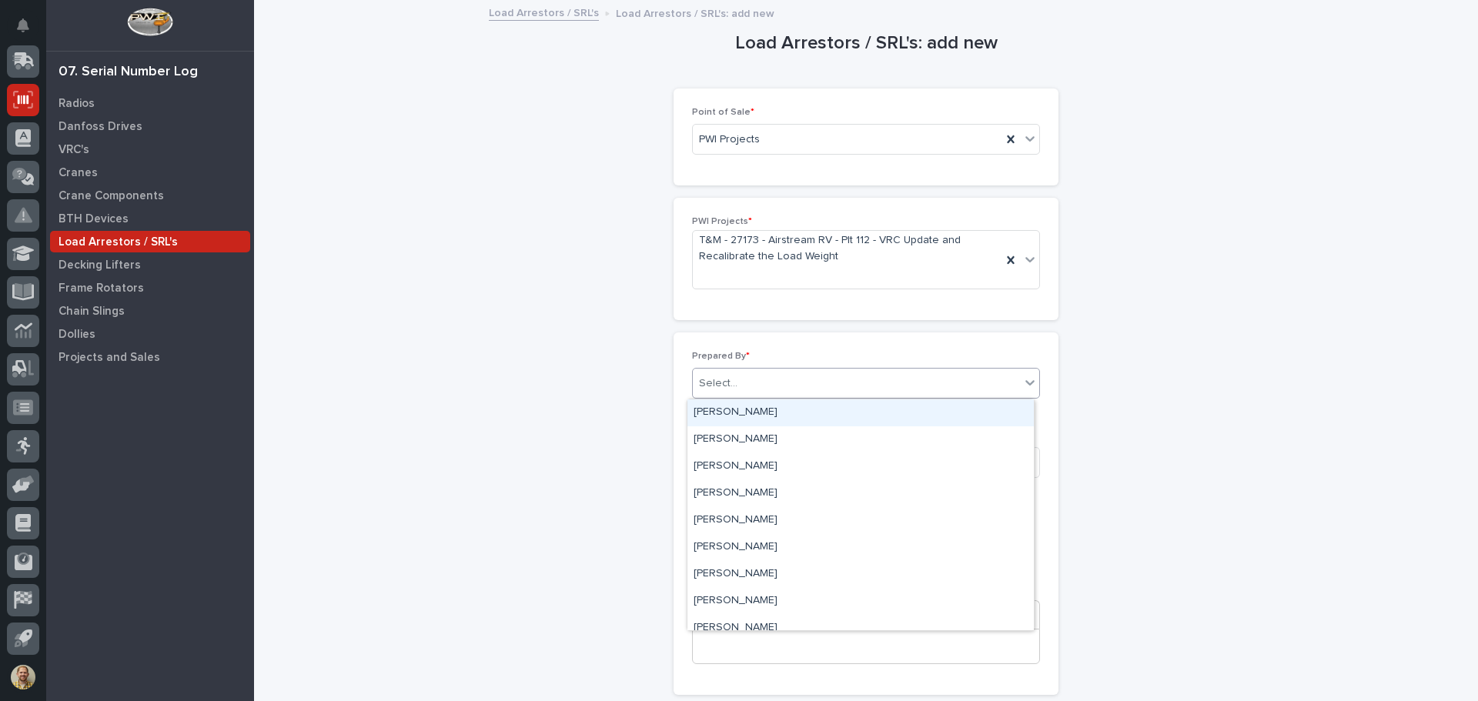
click at [747, 385] on div "Select..." at bounding box center [856, 383] width 327 height 25
type input "*****"
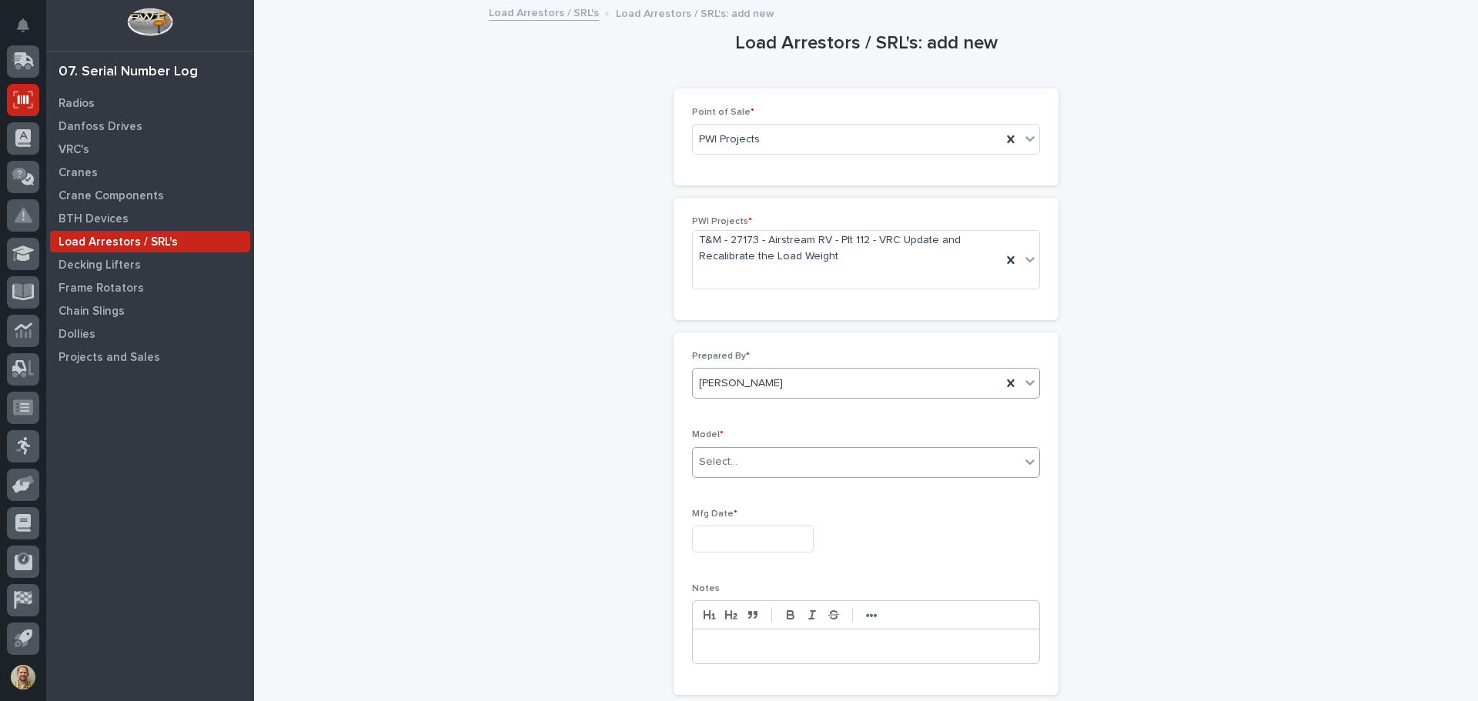
type input "*"
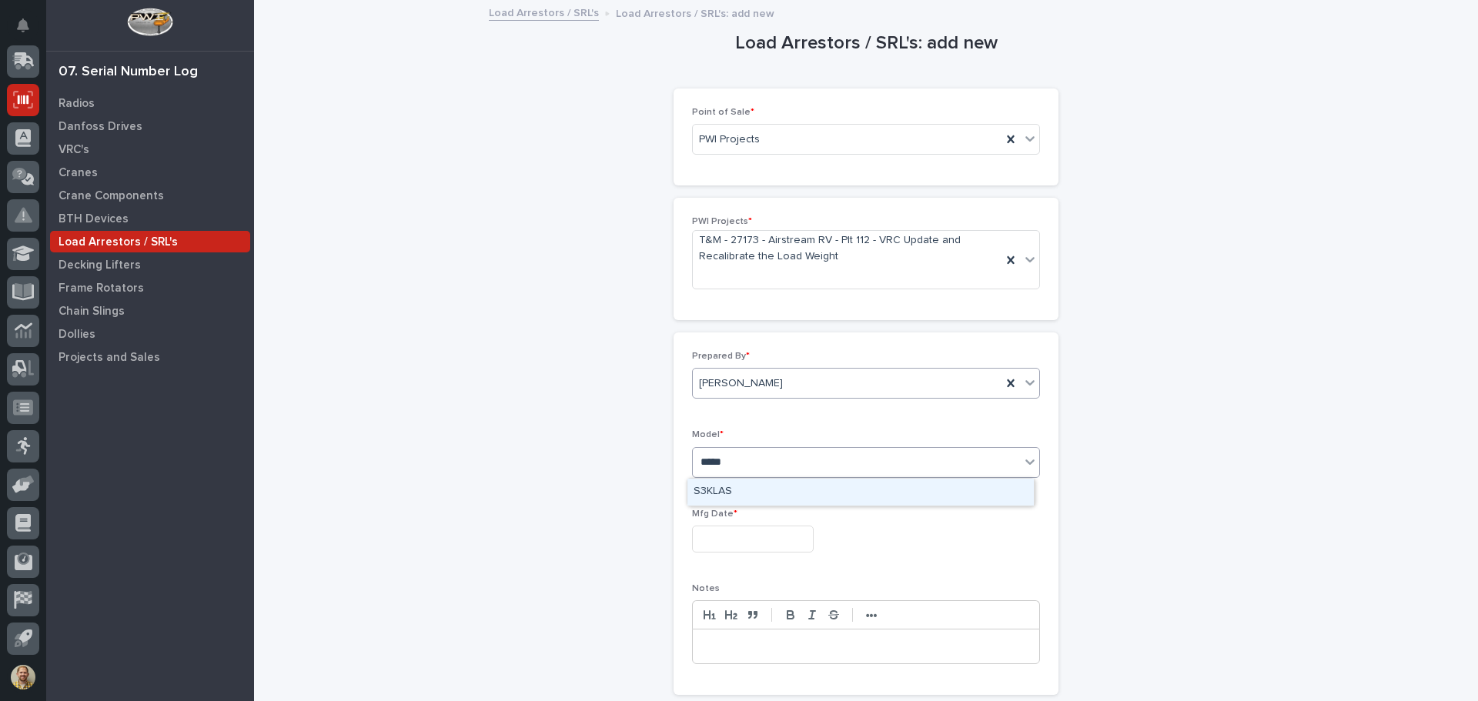
type input "******"
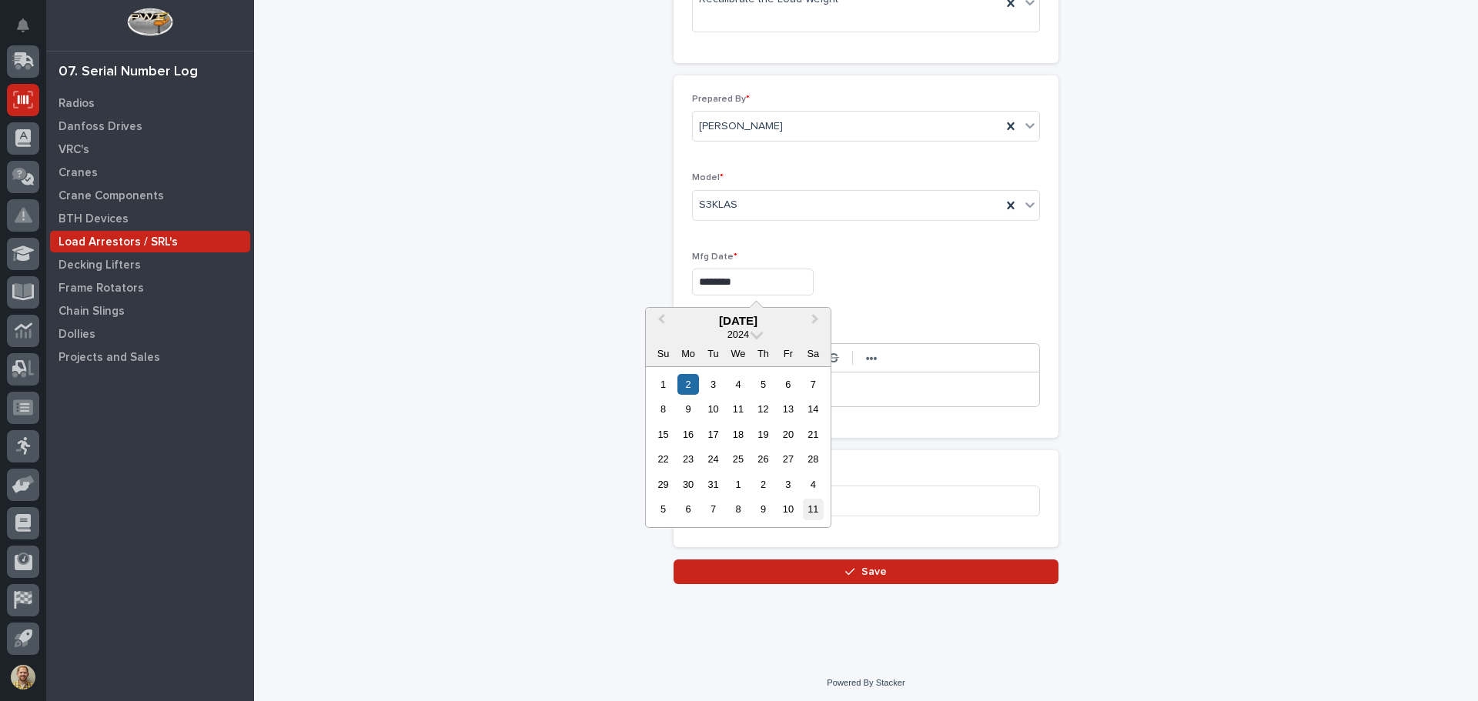
scroll to position [261, 0]
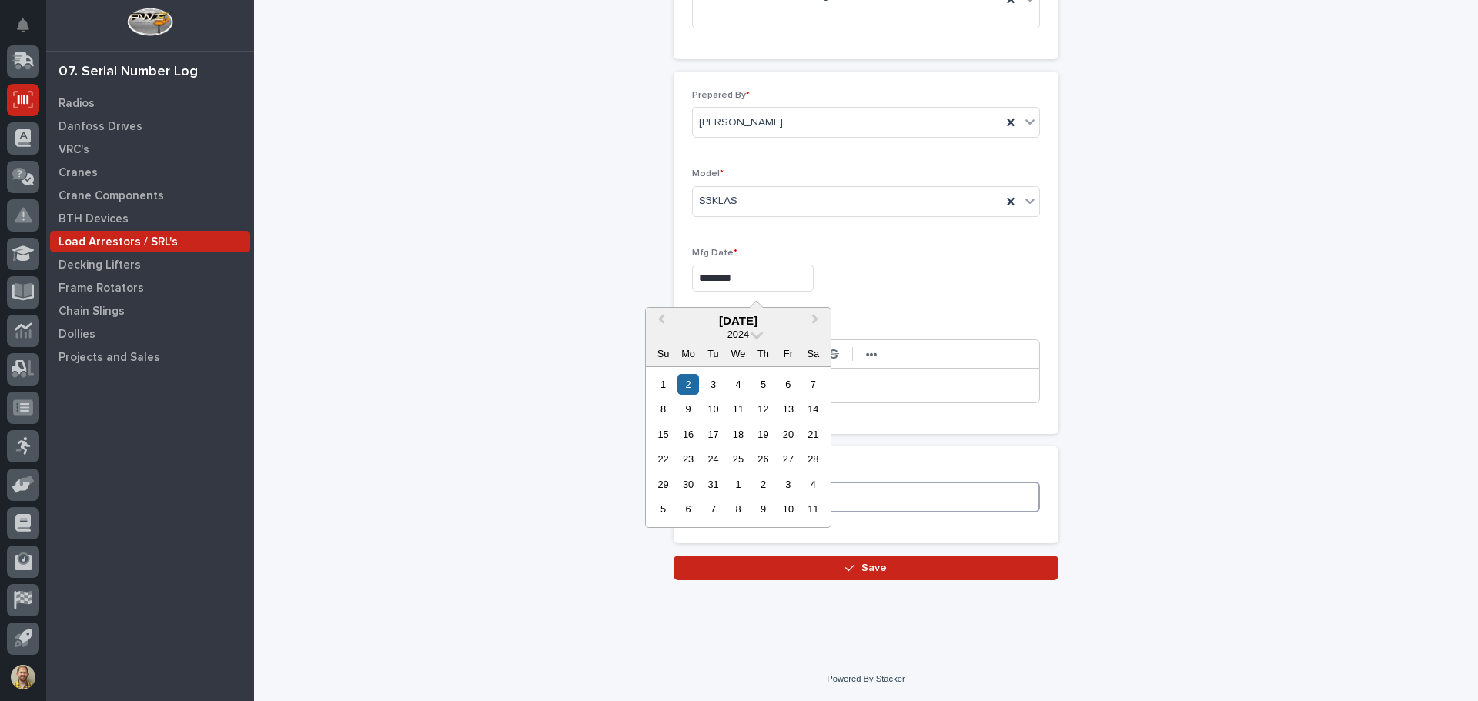
type input "**********"
click at [871, 498] on input at bounding box center [866, 497] width 348 height 31
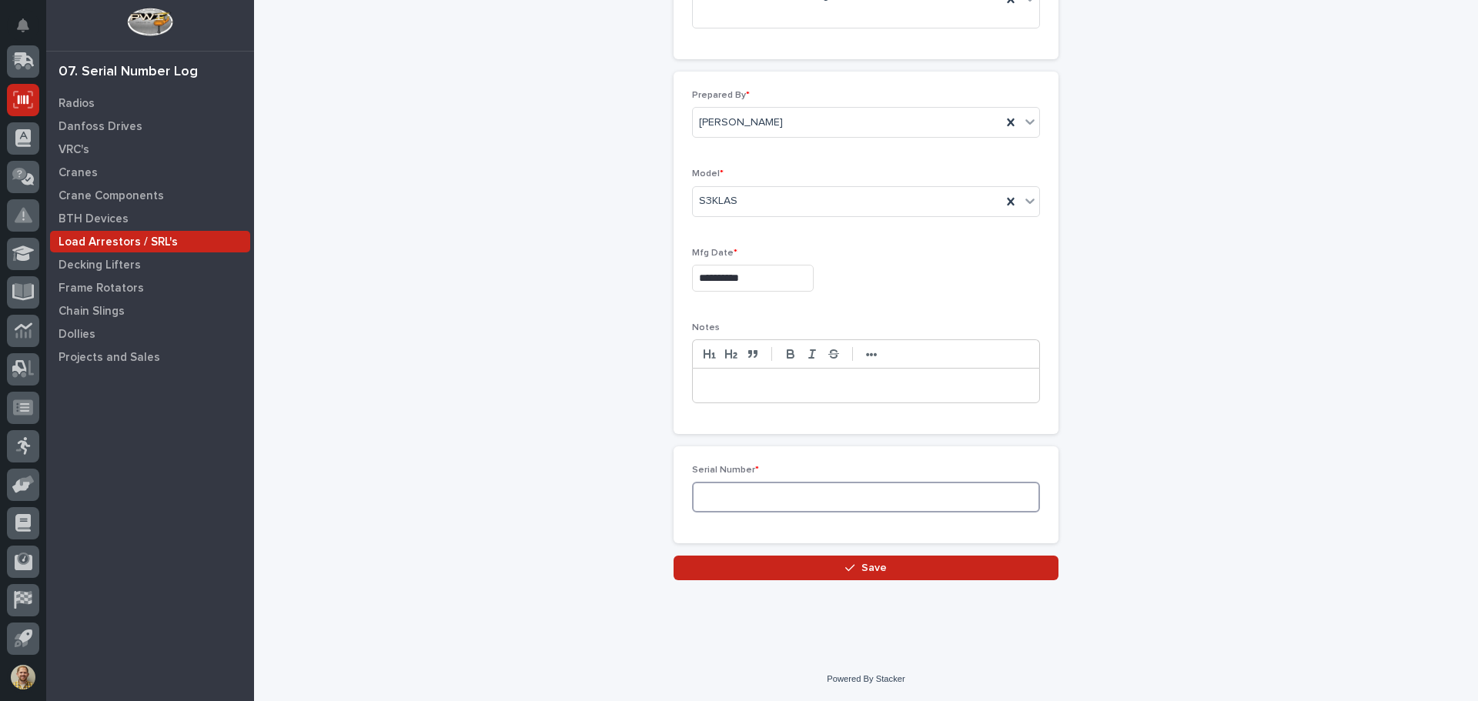
type input "w"
type input "W321700"
click at [881, 567] on button "Save" at bounding box center [865, 568] width 385 height 25
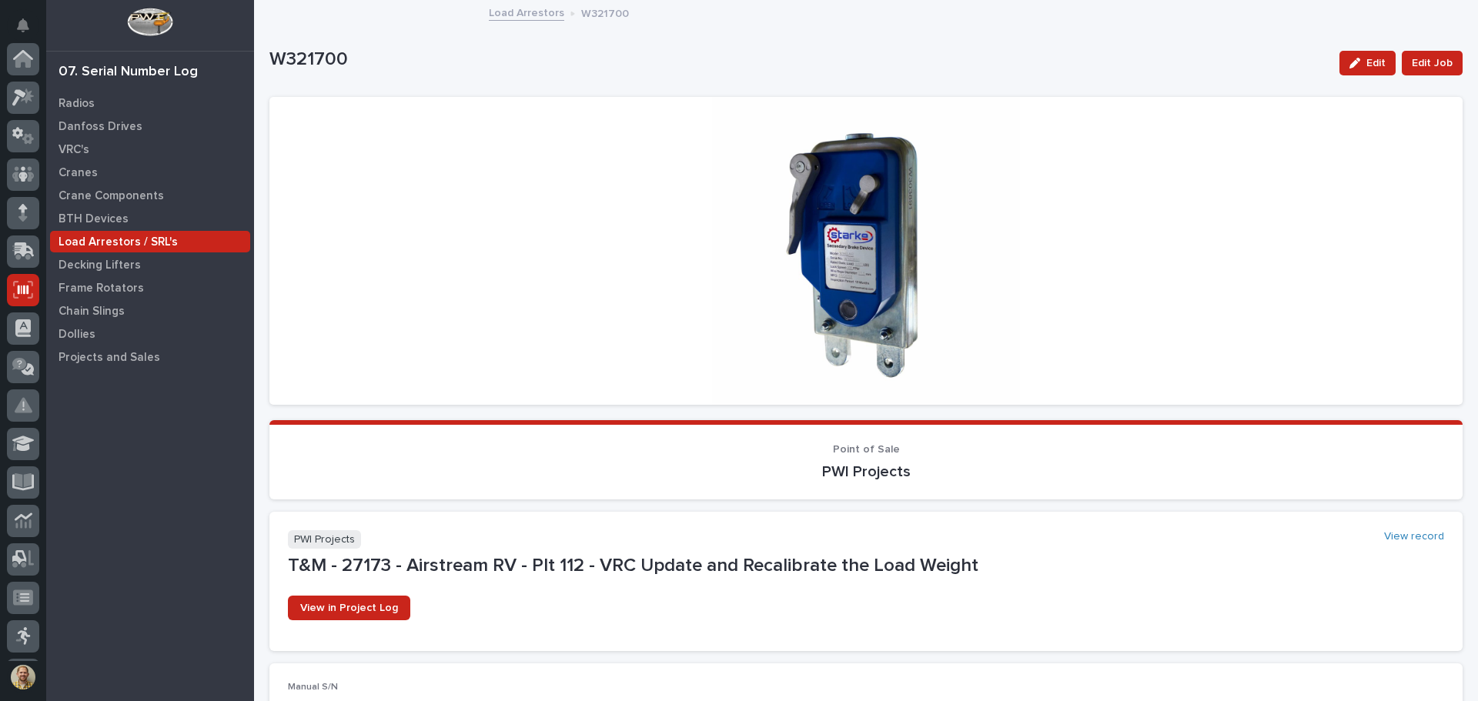
scroll to position [190, 0]
click at [510, 9] on link "Load Arrestors" at bounding box center [526, 12] width 75 height 18
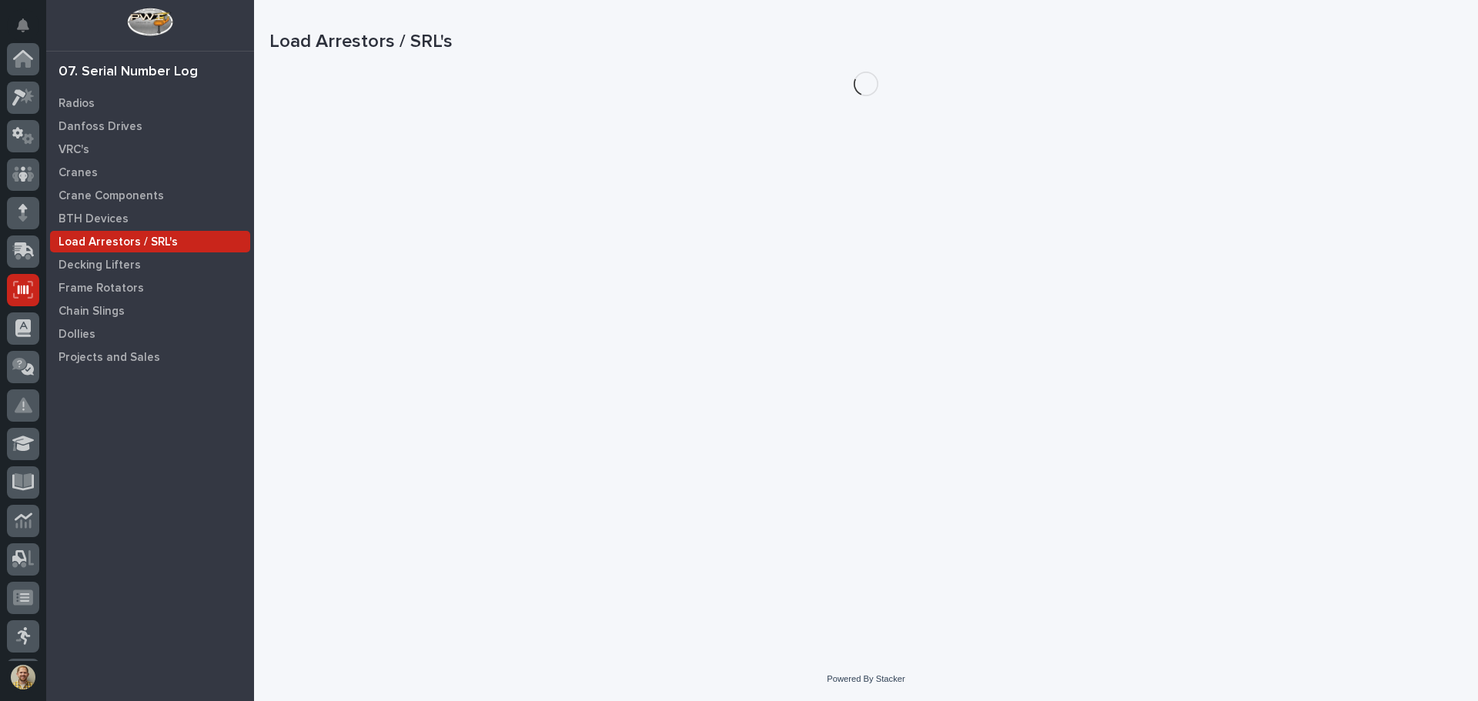
scroll to position [190, 0]
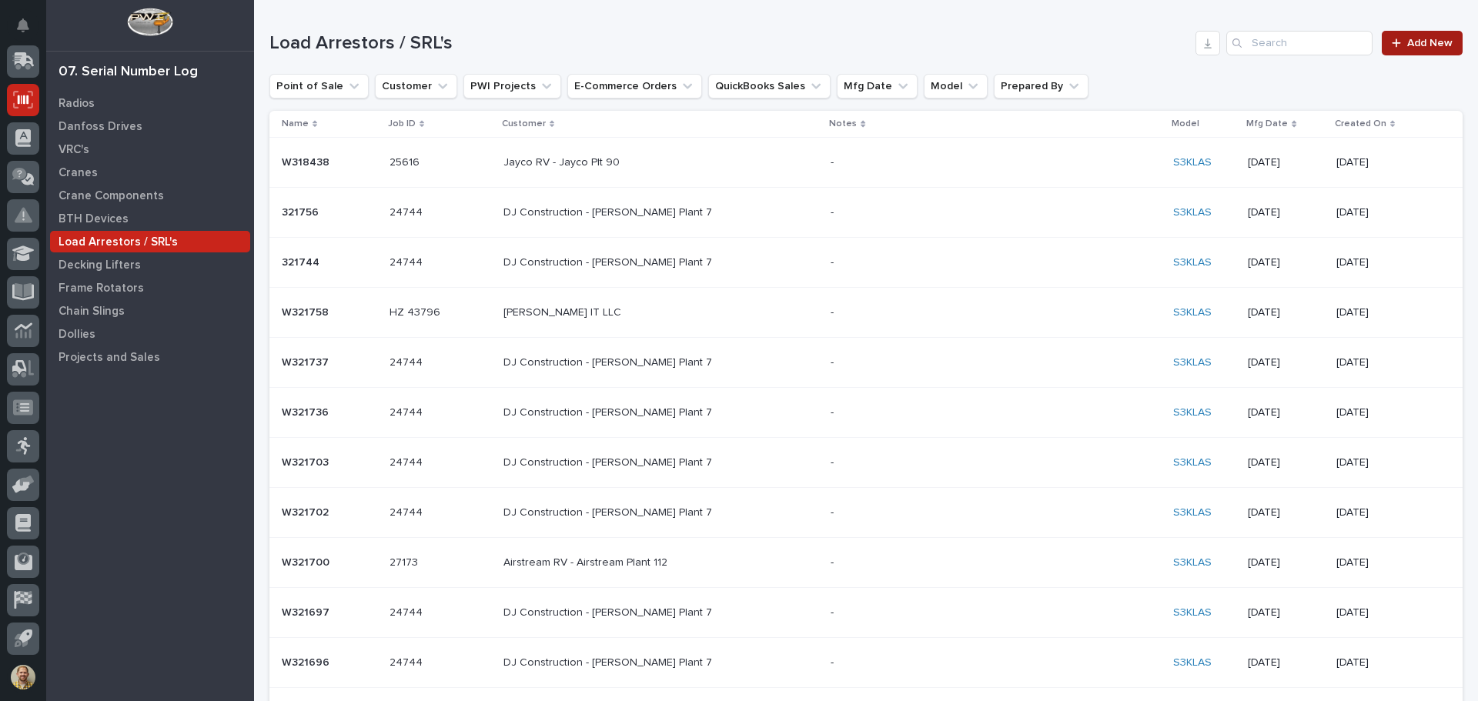
click at [1415, 38] on span "Add New" at bounding box center [1429, 43] width 45 height 11
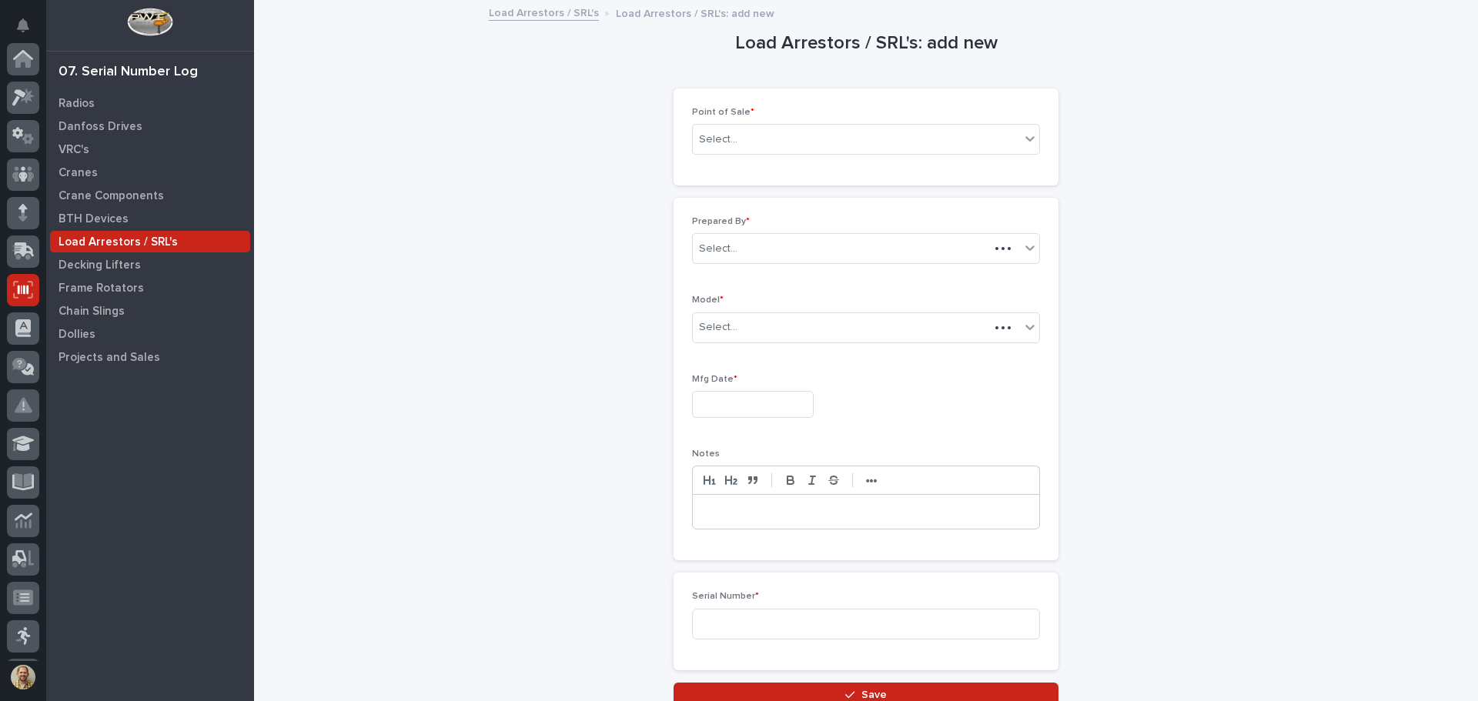
scroll to position [190, 0]
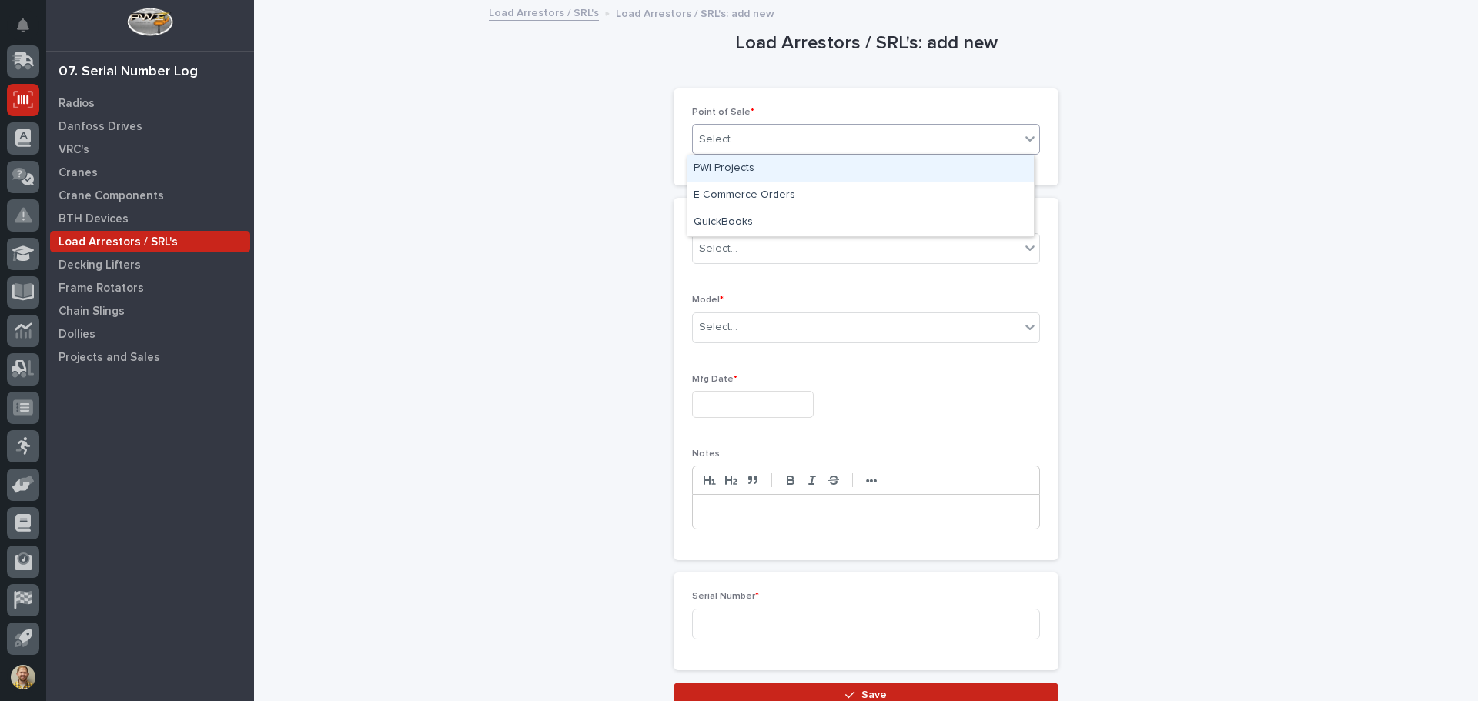
click at [879, 149] on div "Select..." at bounding box center [856, 139] width 327 height 25
click at [874, 159] on div "PWI Projects" at bounding box center [860, 168] width 346 height 27
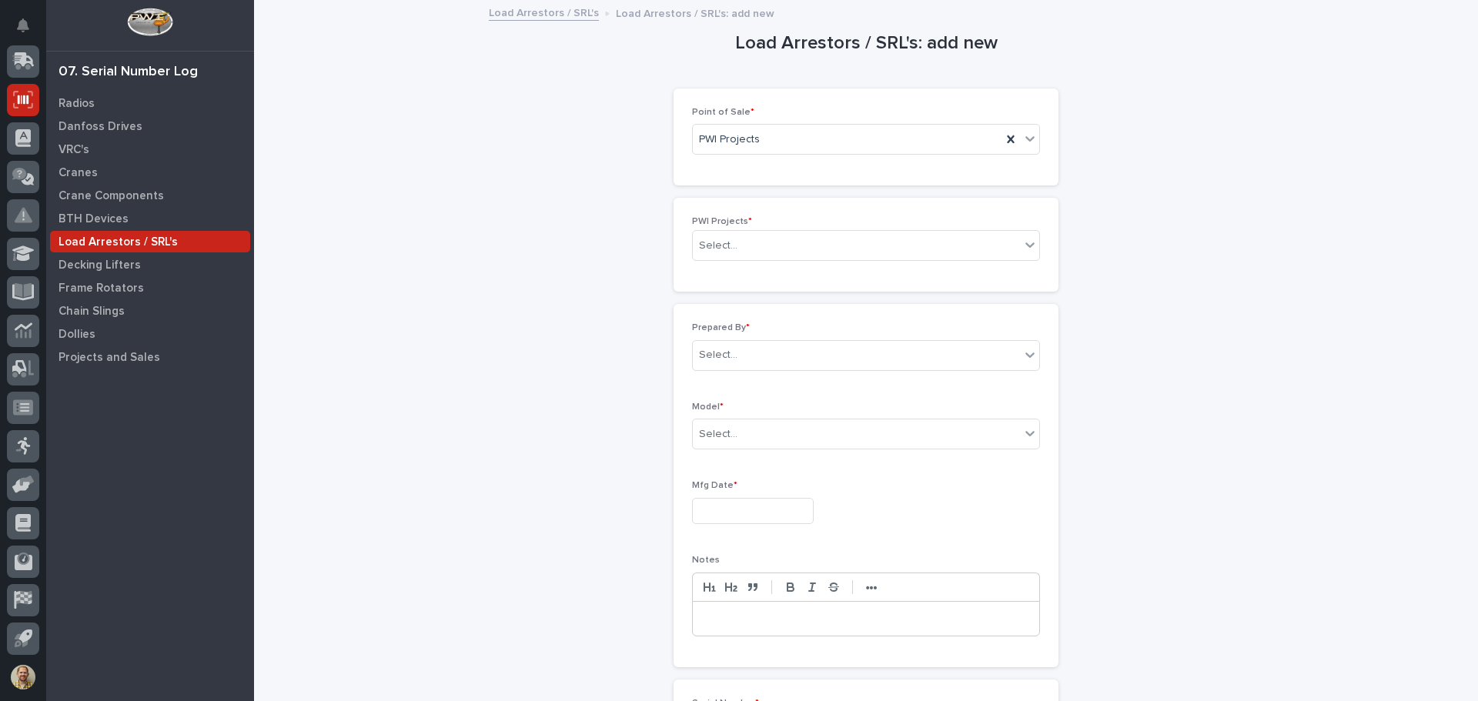
click at [857, 229] on div "PWI Projects * Select..." at bounding box center [866, 244] width 348 height 57
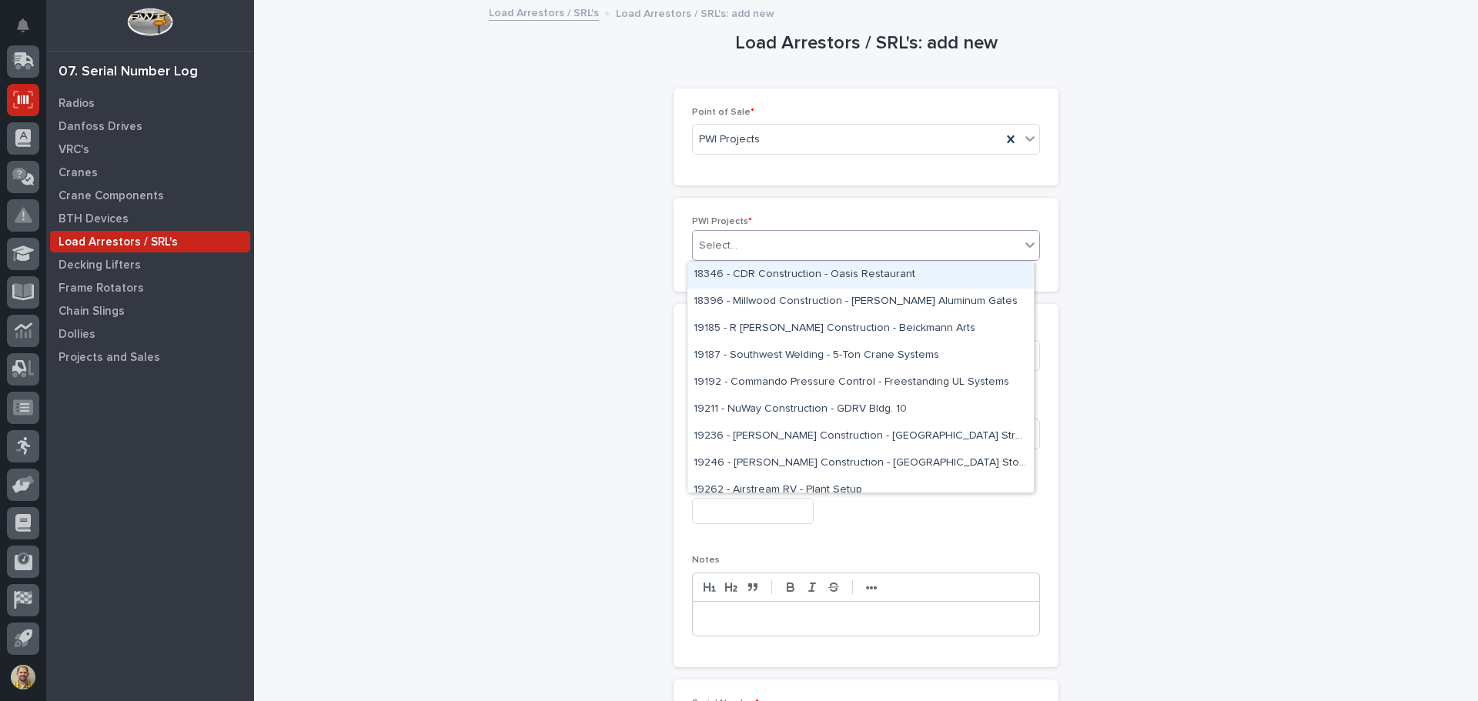
click at [856, 235] on div "Select..." at bounding box center [856, 245] width 327 height 25
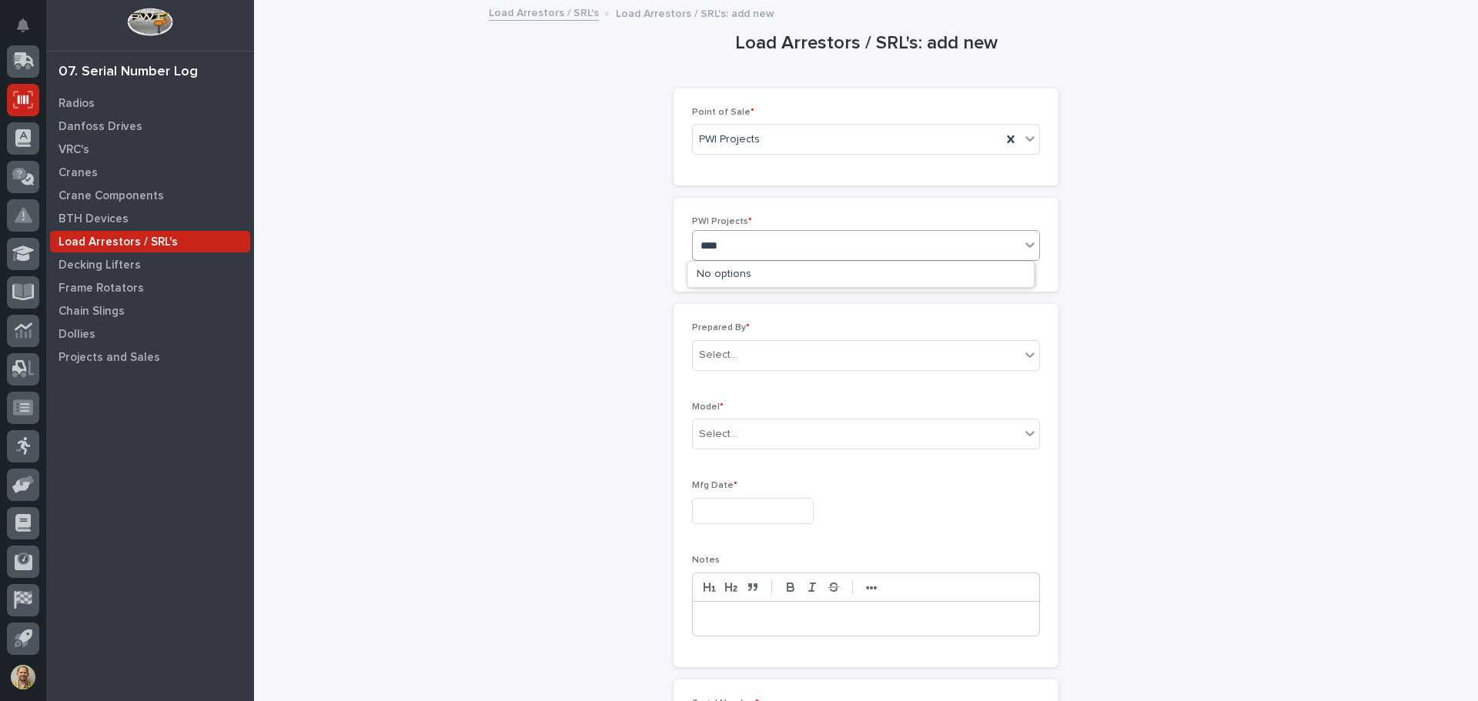
type input "*****"
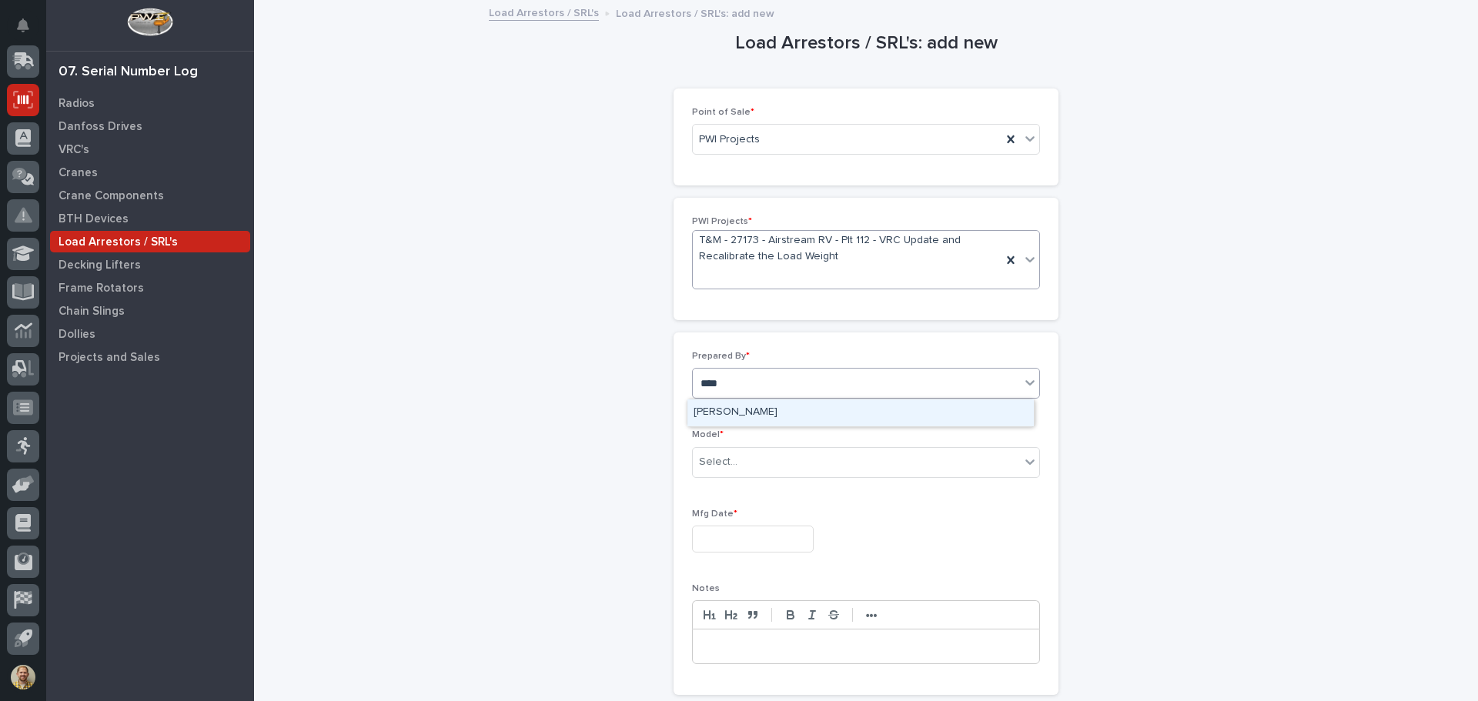
type input "*****"
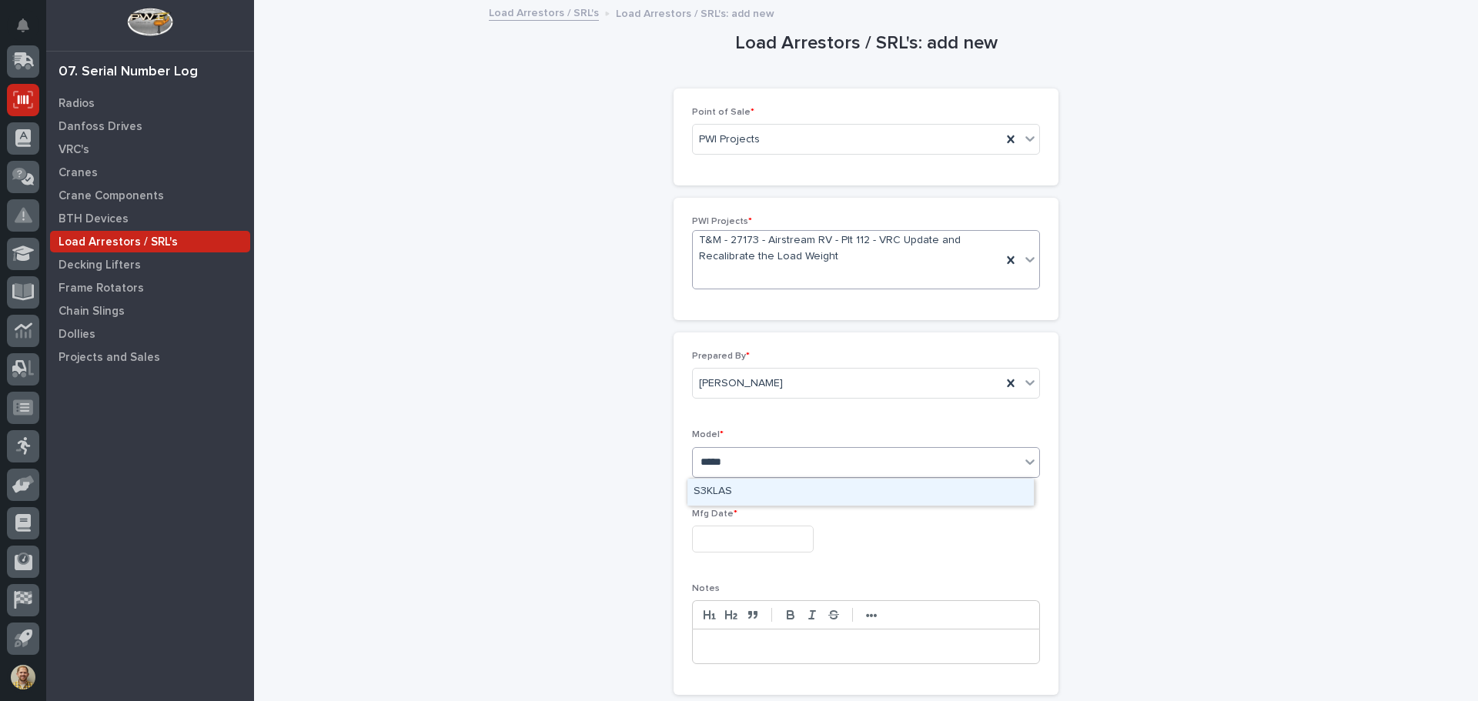
type input "******"
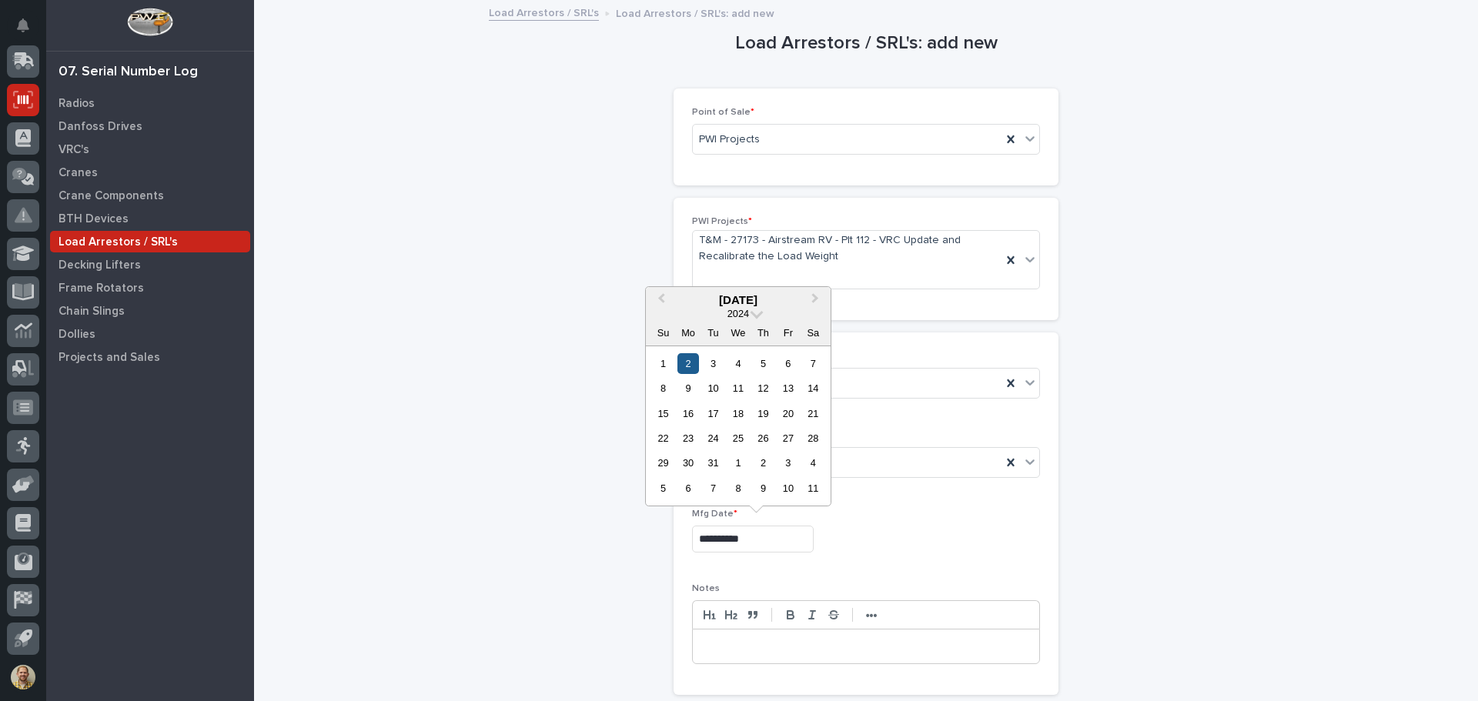
type input "**********"
click at [694, 360] on div "2" at bounding box center [687, 363] width 21 height 21
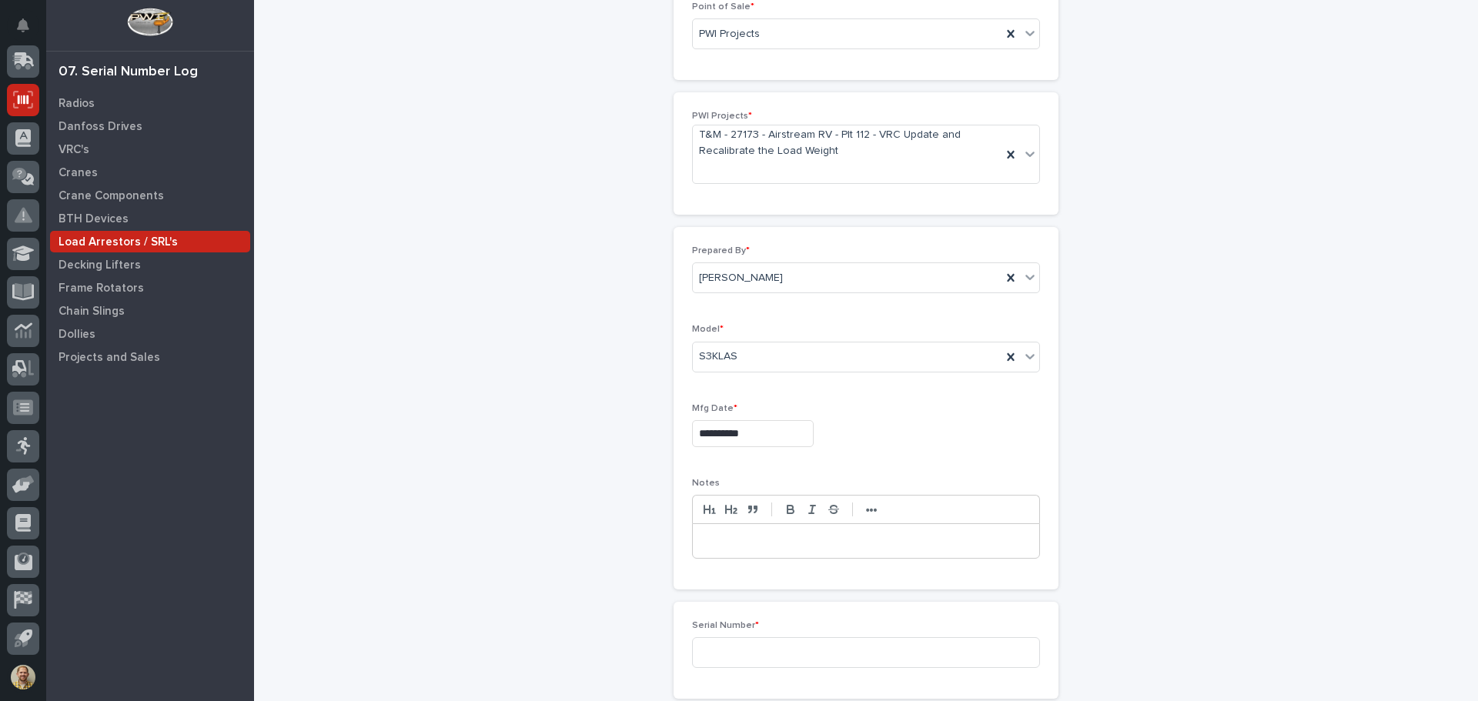
scroll to position [261, 0]
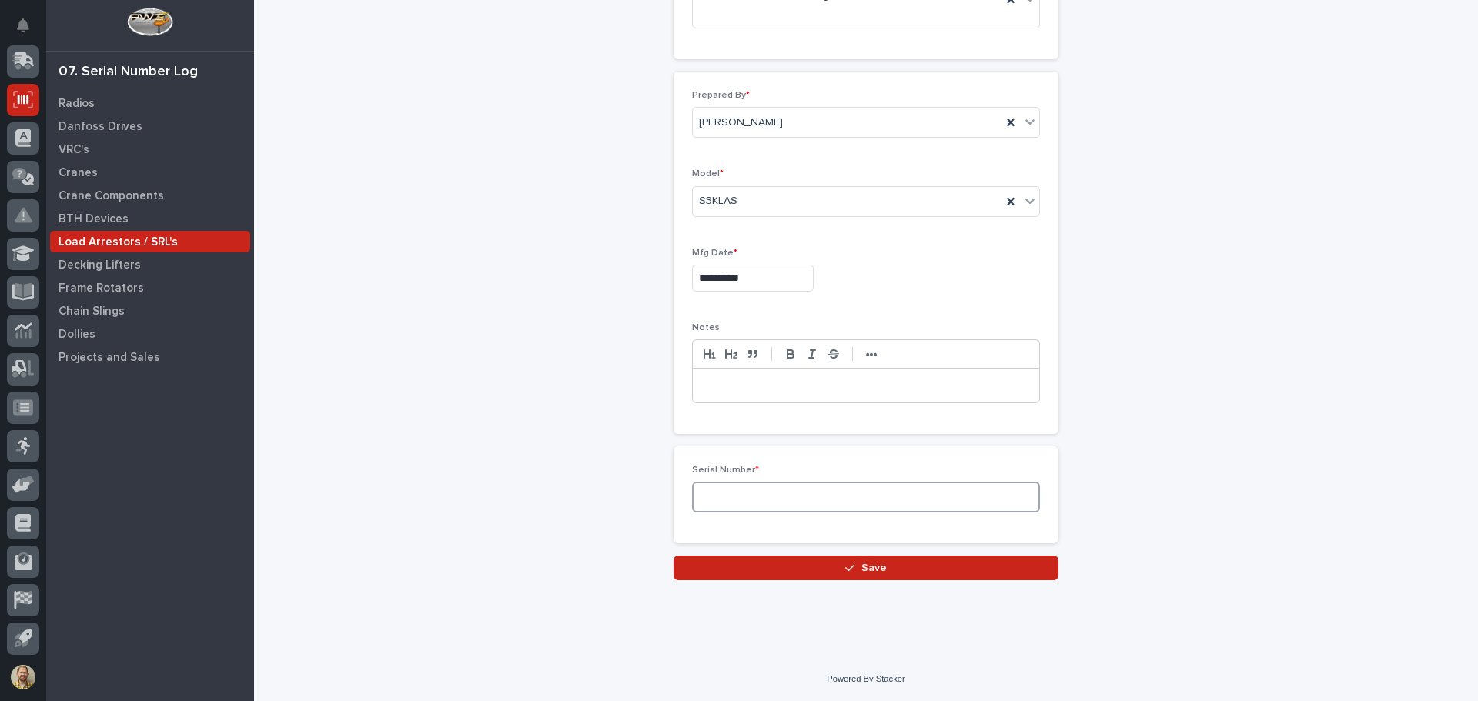
click at [743, 493] on input at bounding box center [866, 497] width 348 height 31
type input "W321701"
click at [1001, 572] on button "Save" at bounding box center [865, 568] width 385 height 25
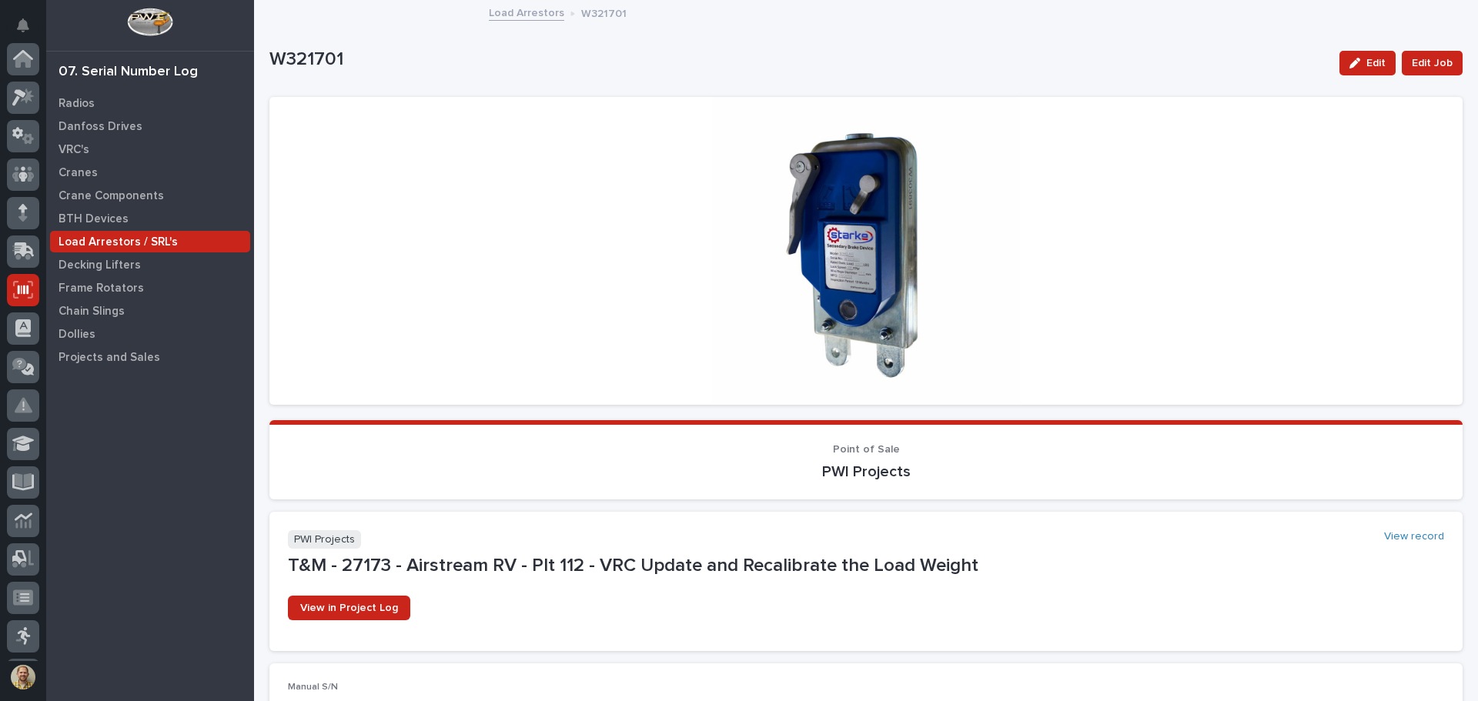
scroll to position [190, 0]
click at [185, 588] on div "Radios Danfoss Drives VRC's Cranes Crane Components BTH Devices Load Arrestors …" at bounding box center [150, 397] width 208 height 610
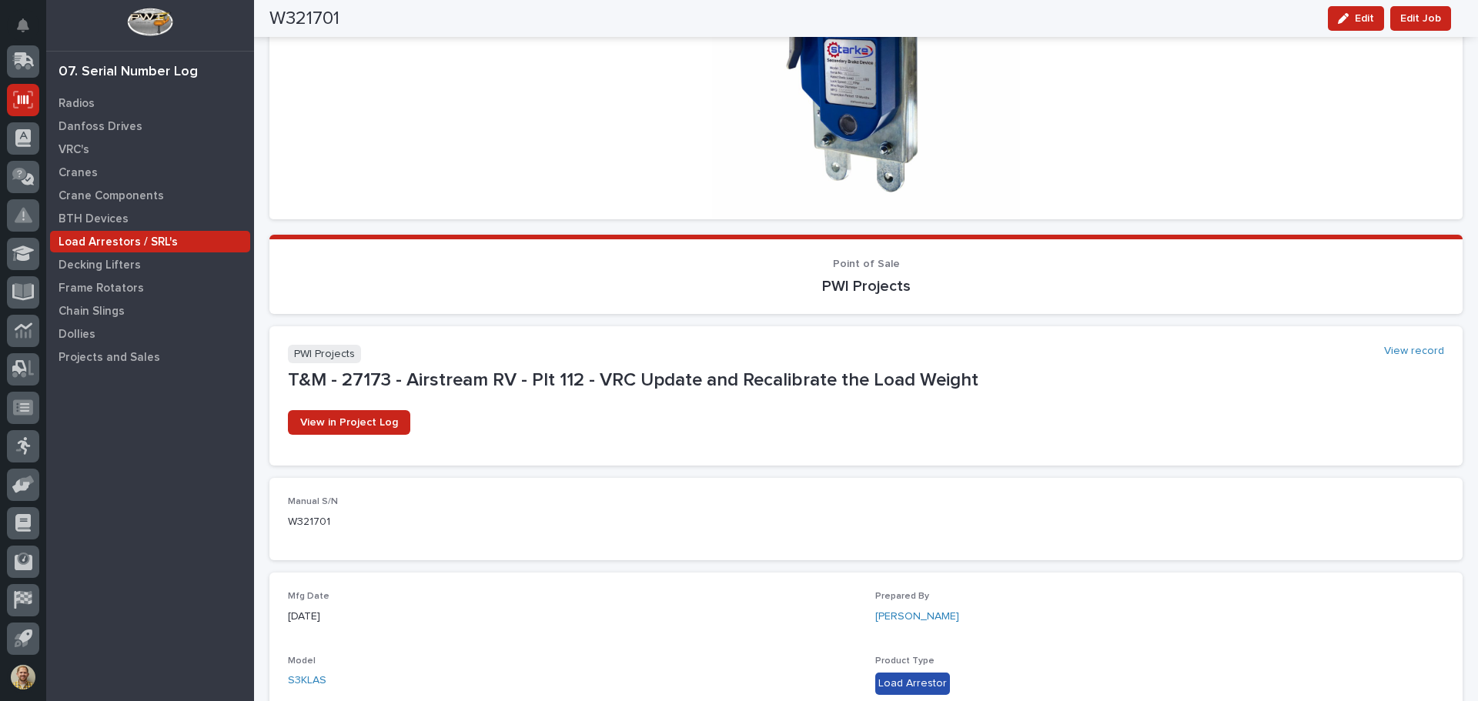
scroll to position [0, 0]
